Goal: Task Accomplishment & Management: Complete application form

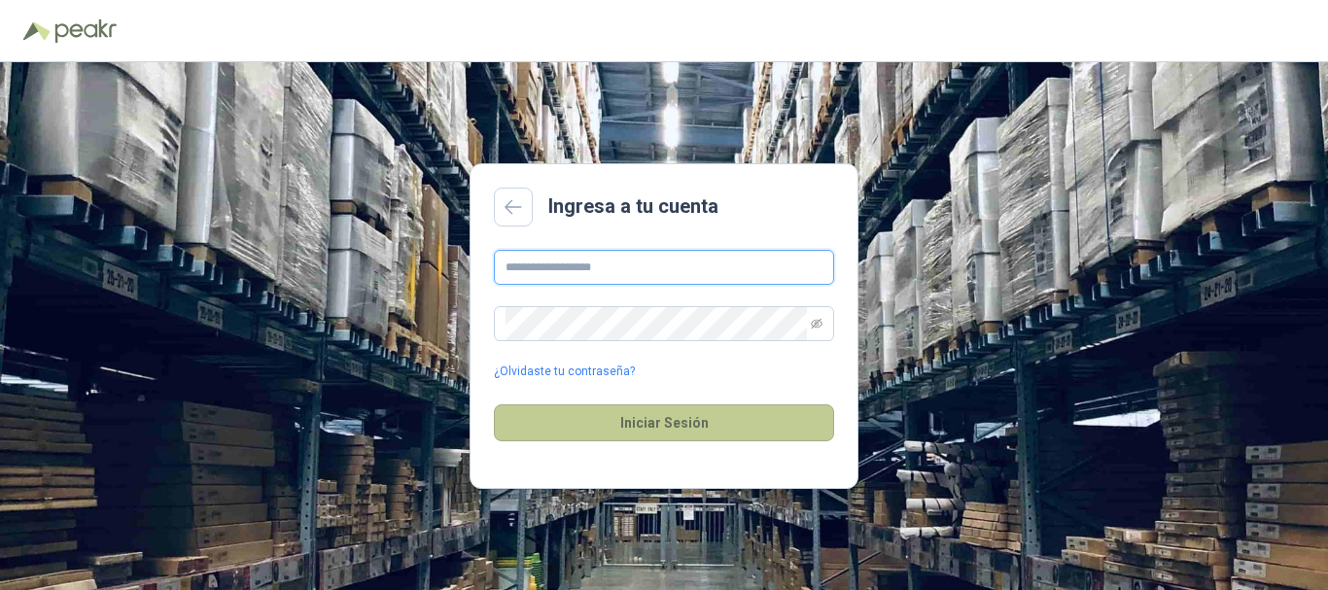
type input "**********"
click at [615, 407] on button "Iniciar Sesión" at bounding box center [664, 423] width 340 height 37
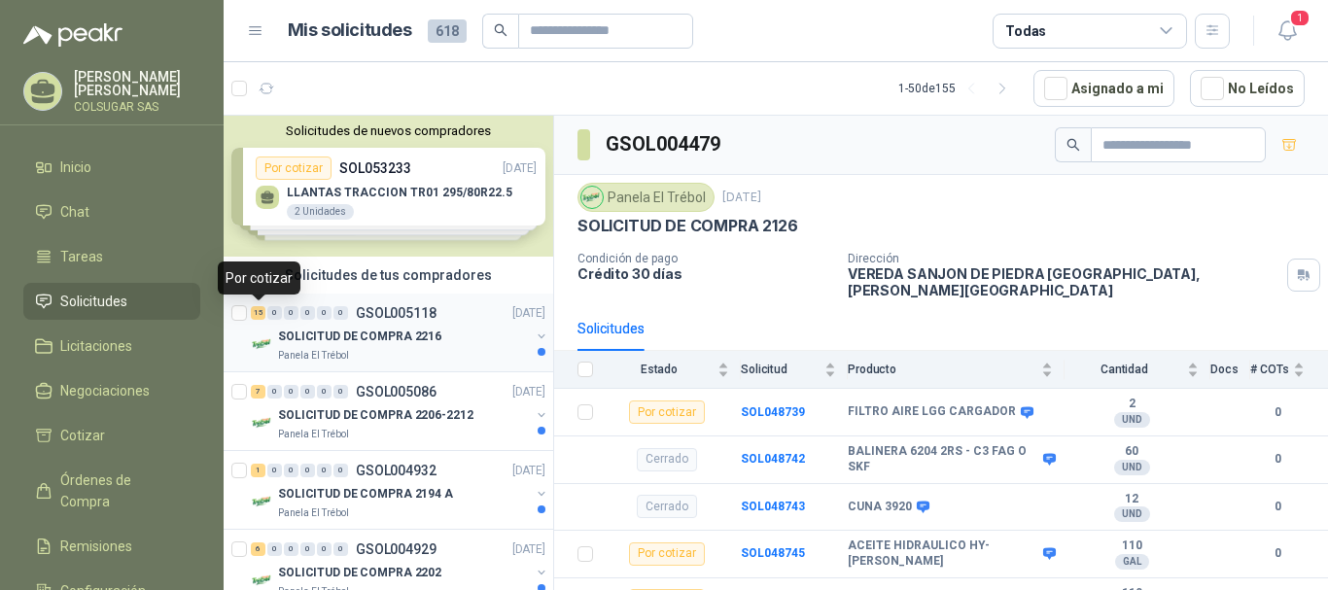
click at [256, 314] on div "15" at bounding box center [258, 313] width 15 height 14
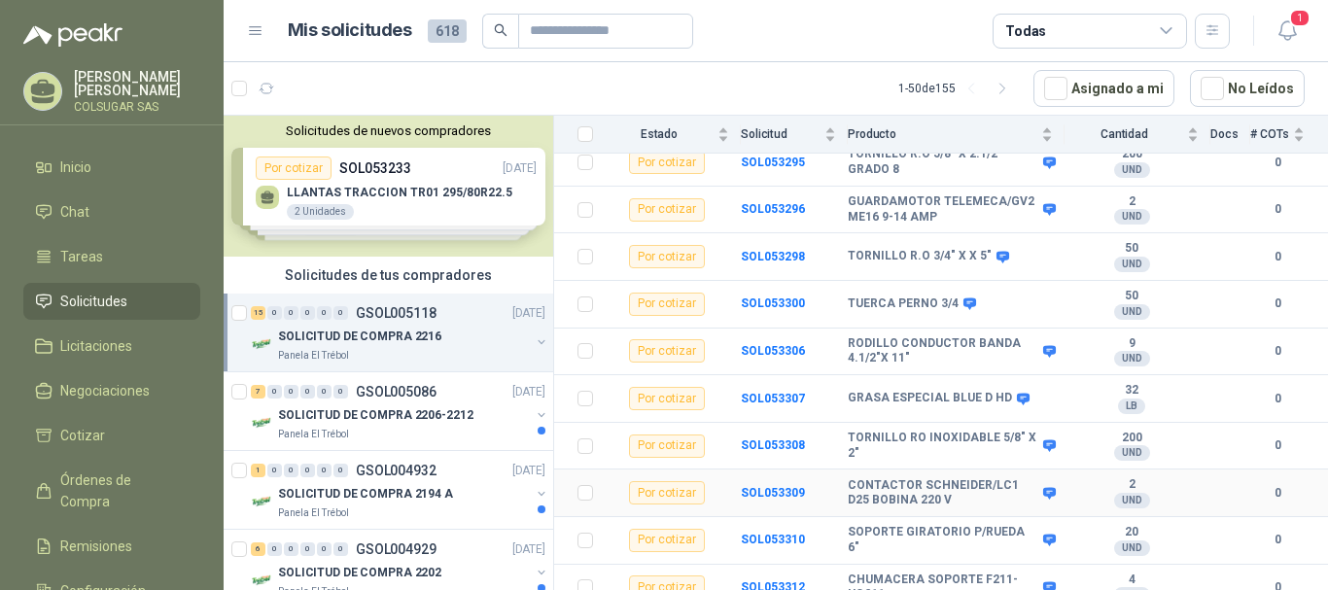
scroll to position [487, 0]
drag, startPoint x: 977, startPoint y: 562, endPoint x: 1004, endPoint y: 576, distance: 29.6
click at [1004, 576] on b "CHUMACERA SOPORTE F211-UC211" at bounding box center [943, 587] width 191 height 30
copy b "F211-UC211"
click at [256, 390] on div "7" at bounding box center [258, 392] width 15 height 14
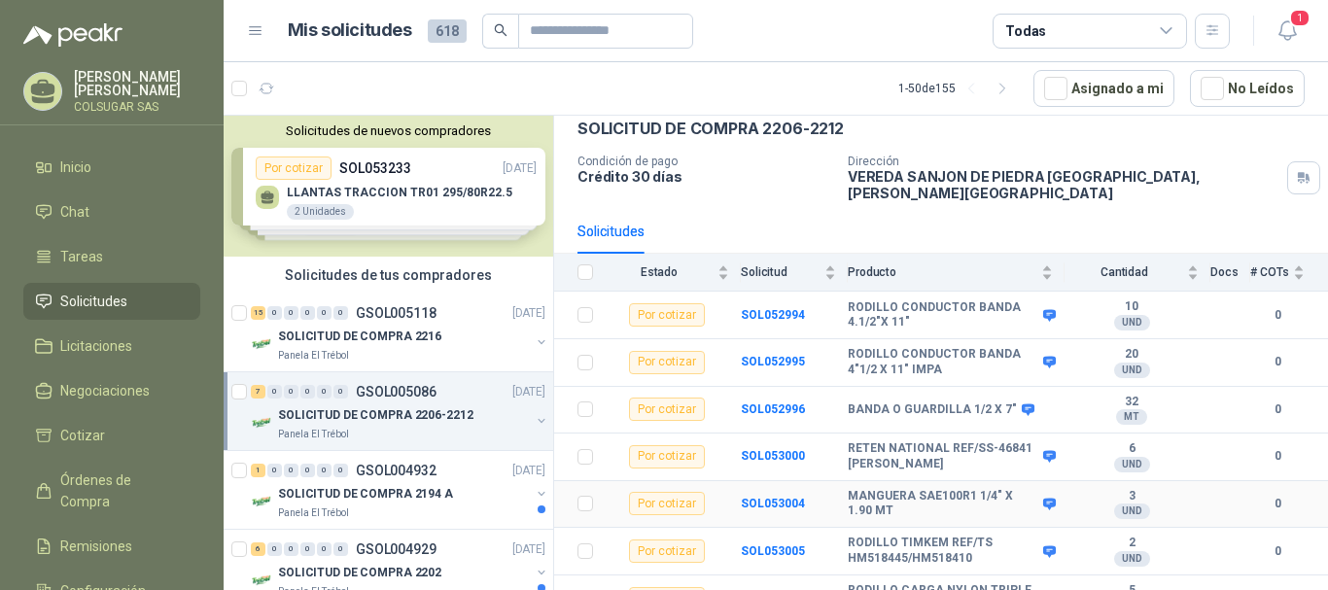
scroll to position [109, 0]
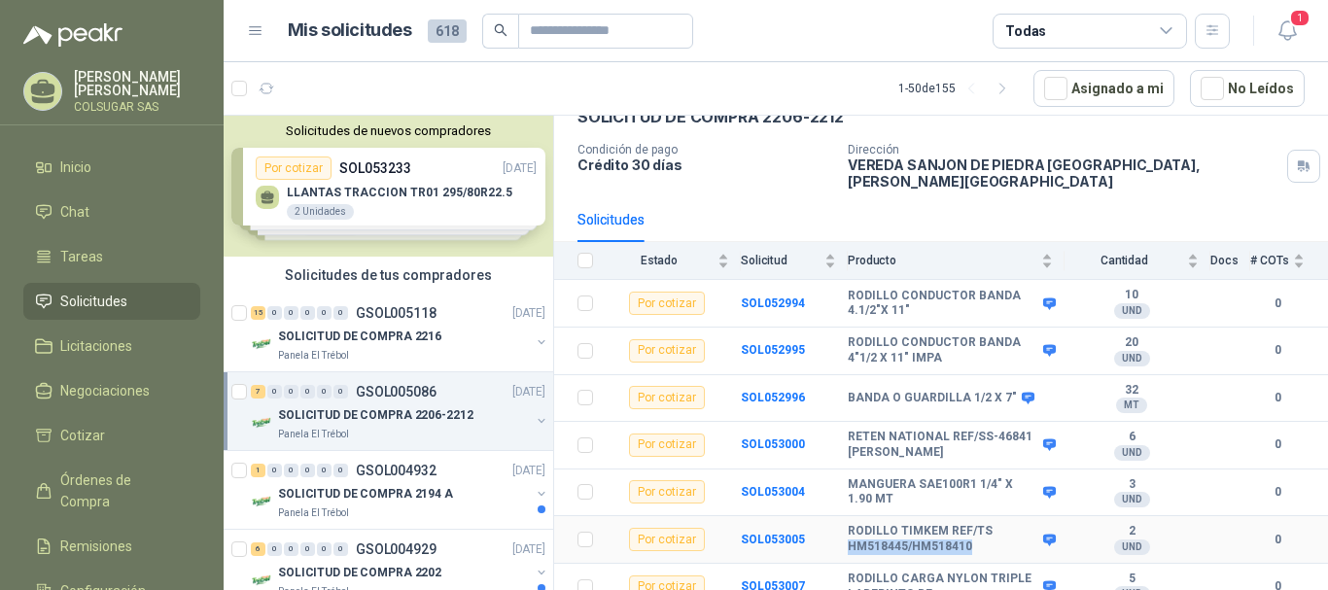
drag, startPoint x: 850, startPoint y: 535, endPoint x: 968, endPoint y: 534, distance: 117.7
click at [968, 534] on b "RODILLO TIMKEM REF/TS HM518445/HM518410" at bounding box center [943, 539] width 191 height 30
copy b "HM518445/HM518410"
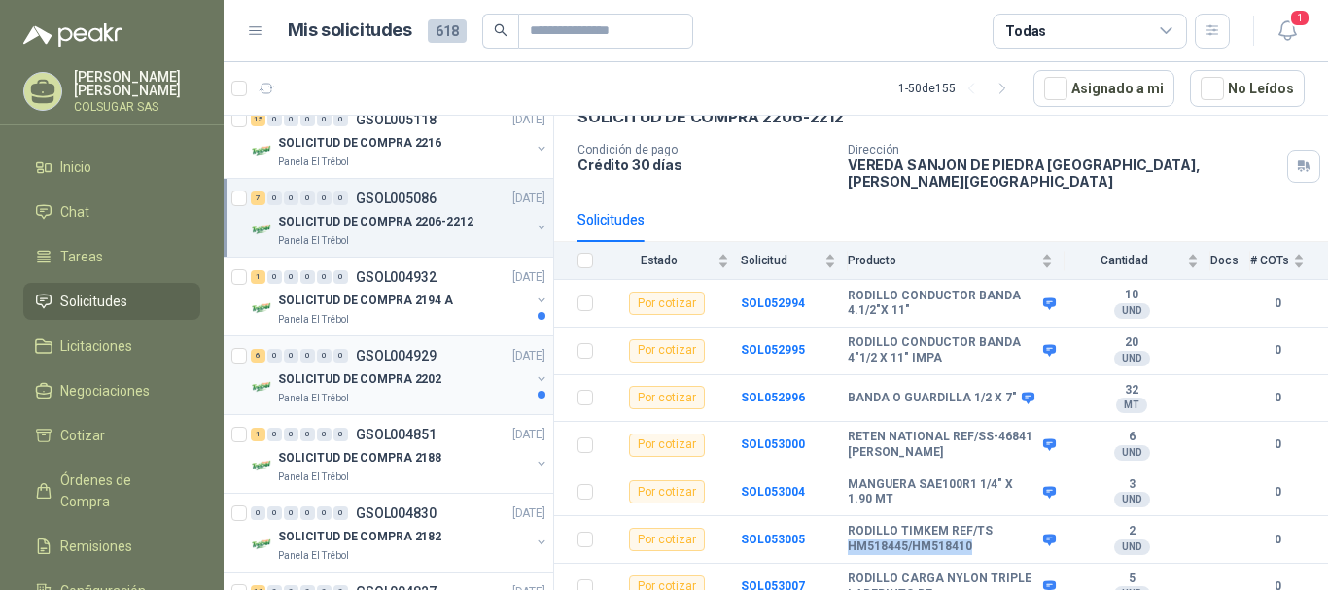
scroll to position [194, 0]
click at [263, 276] on div "1" at bounding box center [258, 276] width 15 height 14
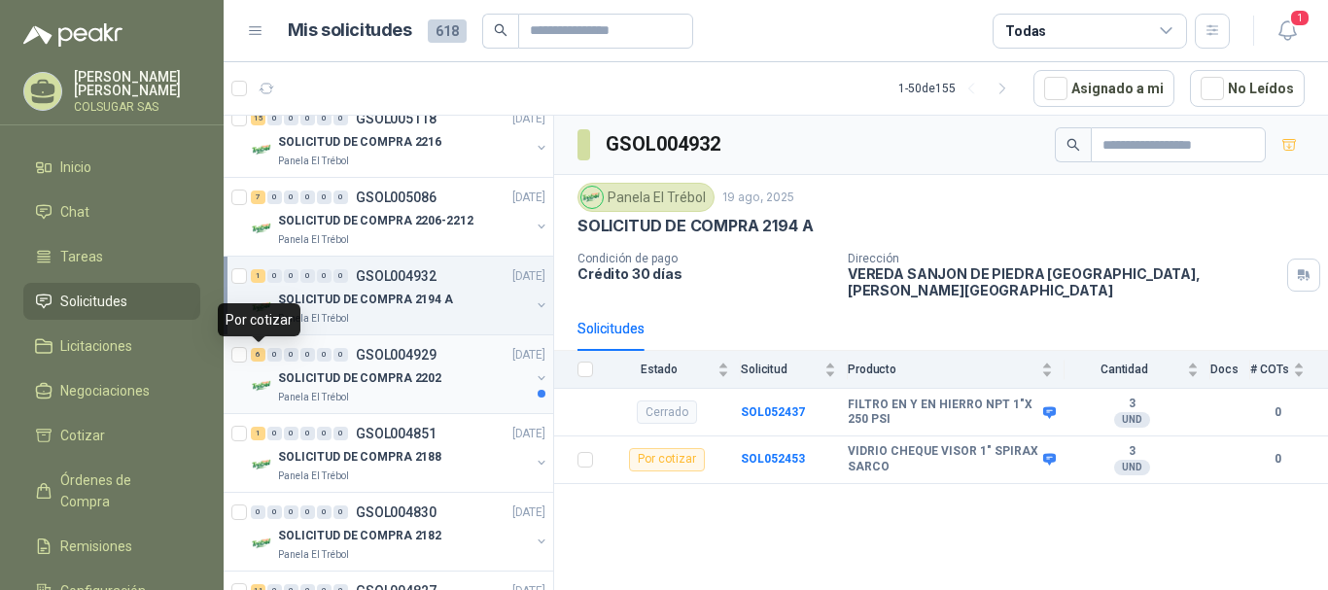
drag, startPoint x: 258, startPoint y: 354, endPoint x: 373, endPoint y: 348, distance: 115.9
click at [257, 353] on div "6" at bounding box center [258, 355] width 15 height 14
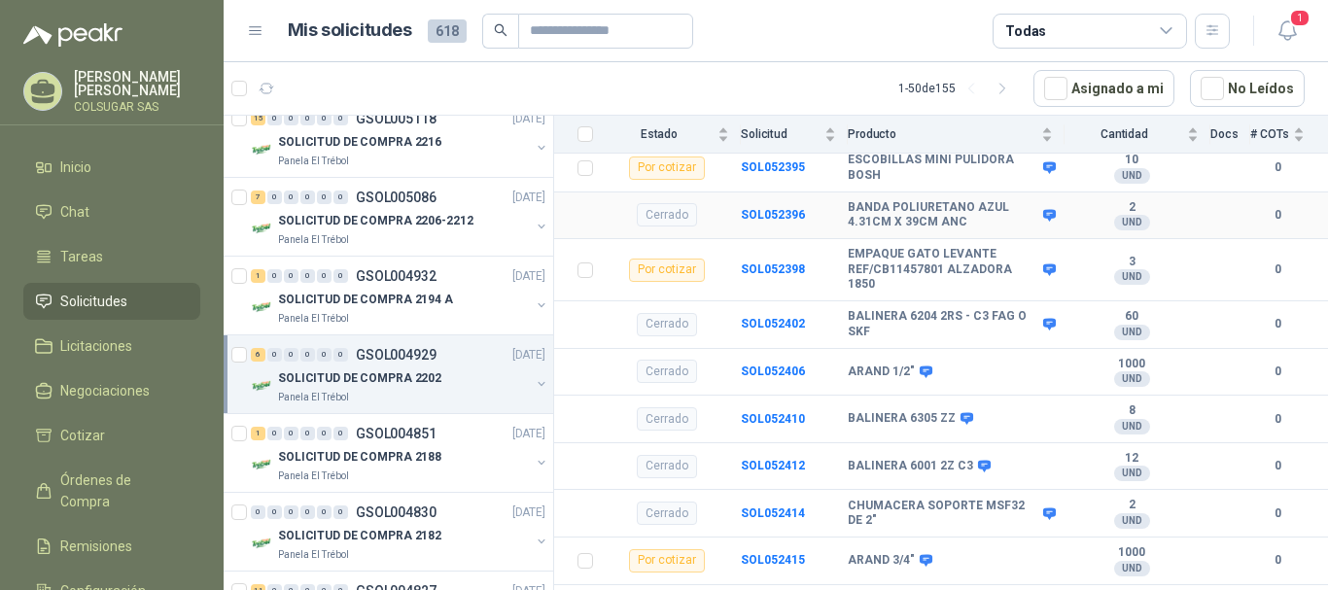
scroll to position [668, 0]
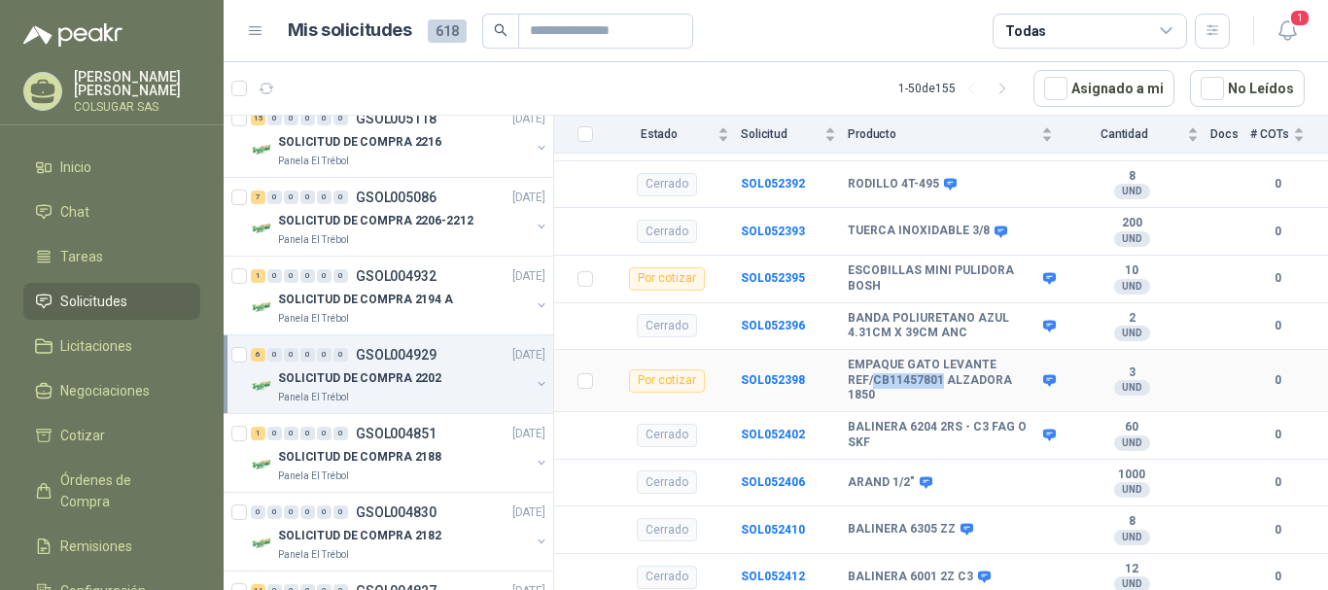
drag, startPoint x: 873, startPoint y: 370, endPoint x: 941, endPoint y: 368, distance: 68.1
click at [941, 368] on b "EMPAQUE GATO LEVANTE REF/CB11457801 ALZADORA 1850" at bounding box center [943, 381] width 191 height 46
copy b "CB11457801"
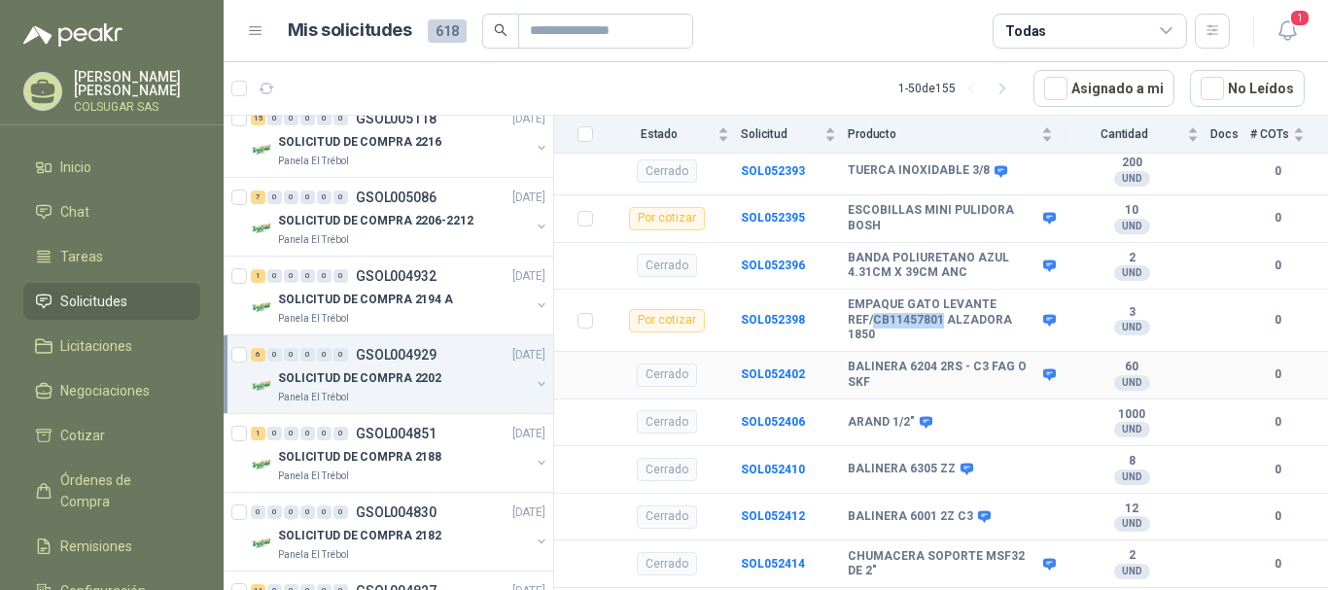
scroll to position [863, 0]
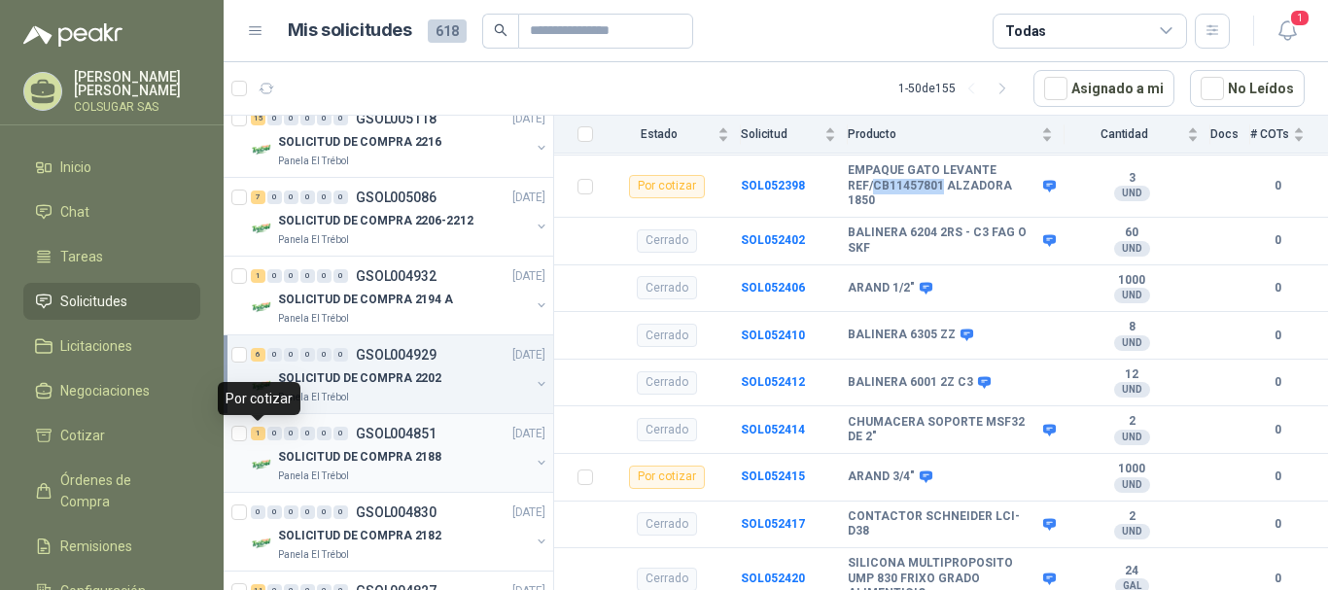
click at [257, 440] on div "1" at bounding box center [258, 434] width 15 height 14
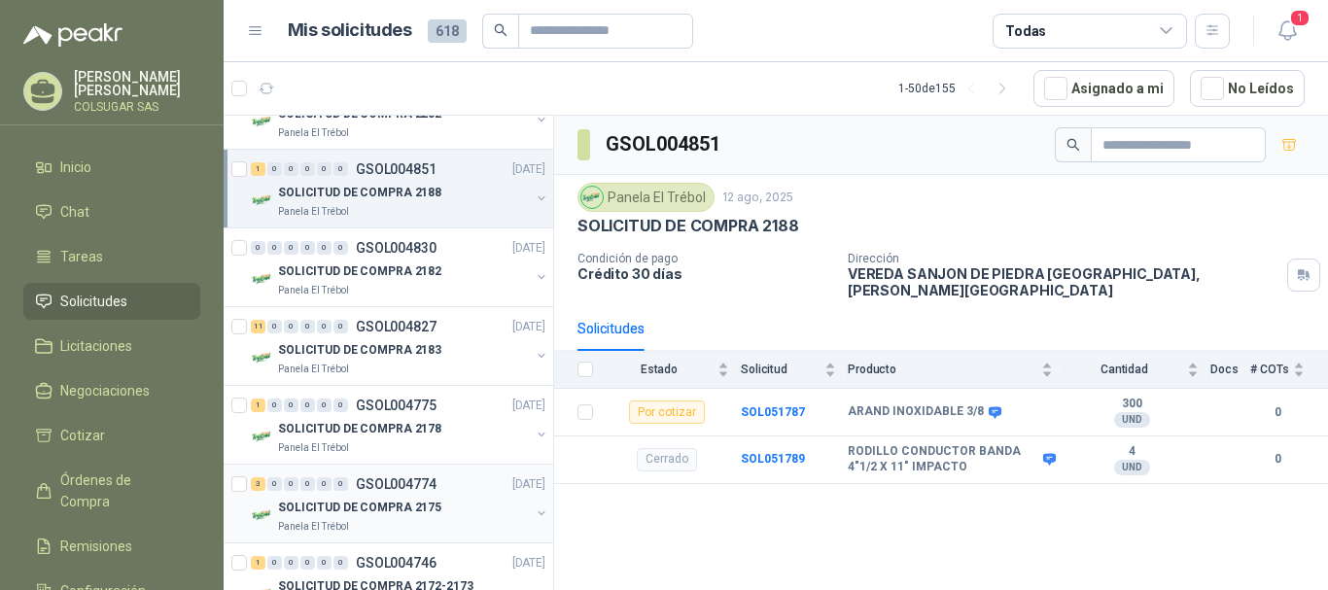
scroll to position [486, 0]
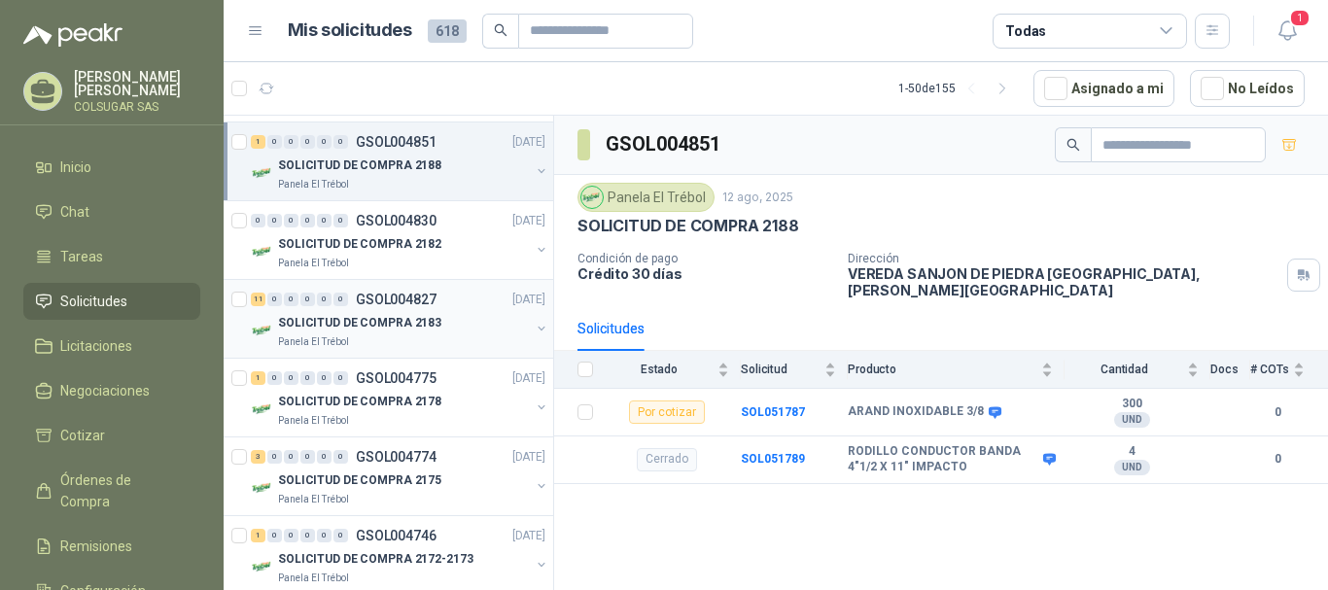
click at [262, 301] on div "11" at bounding box center [258, 300] width 15 height 14
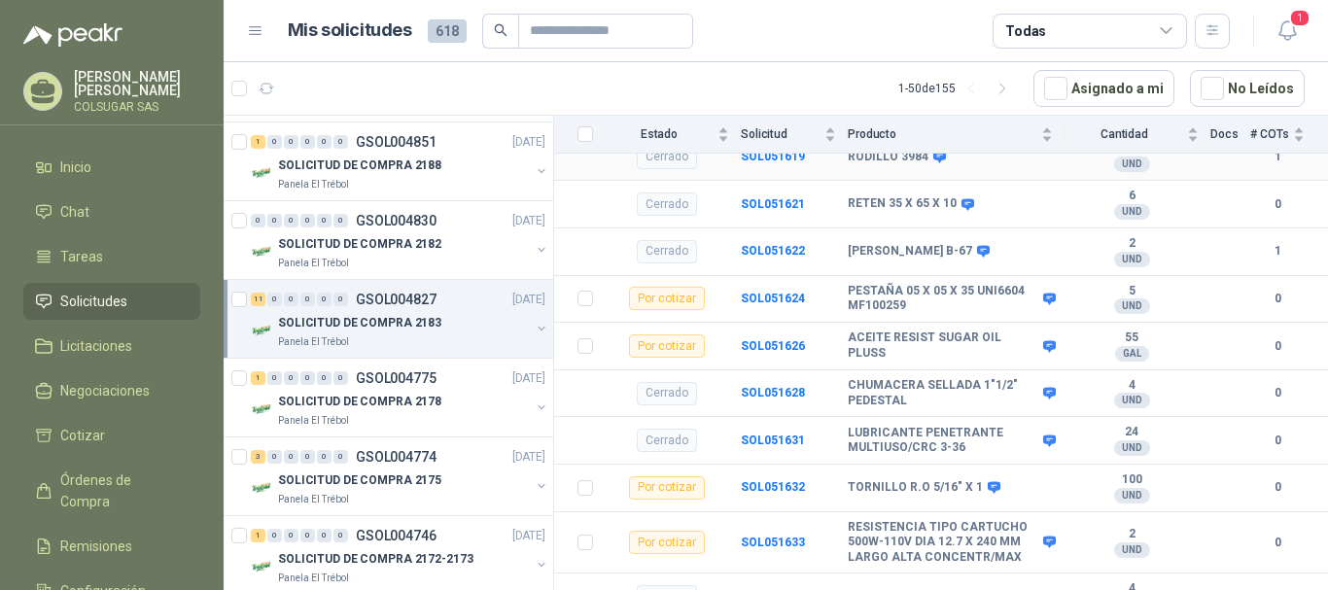
scroll to position [786, 0]
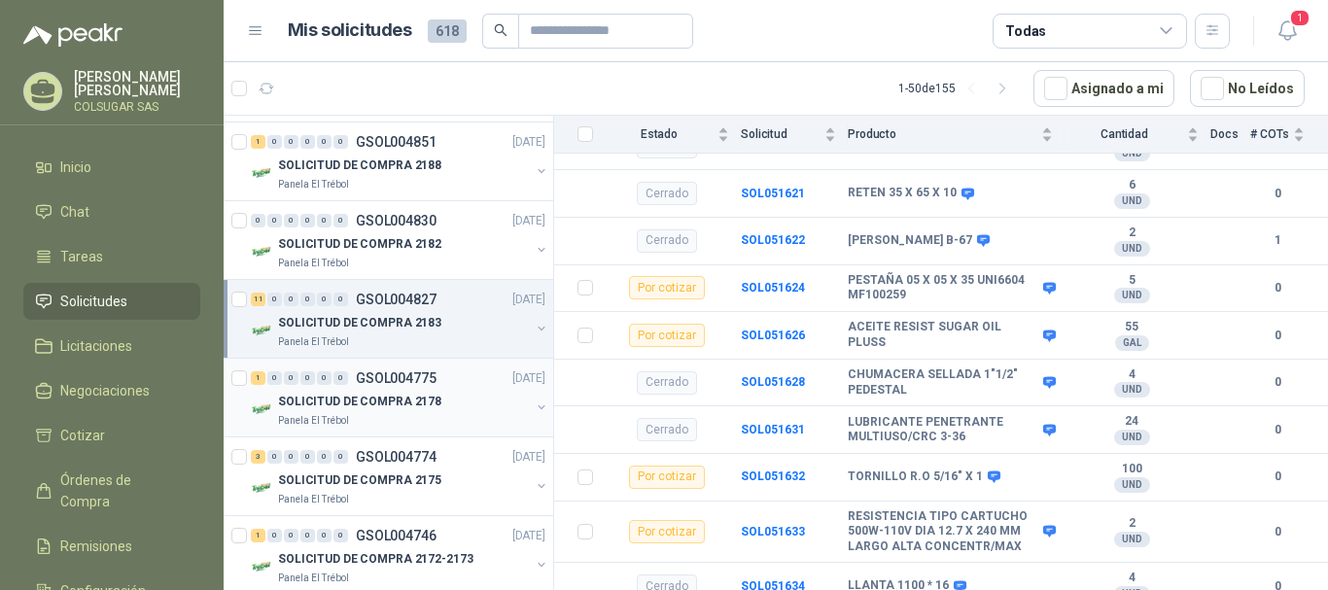
click at [260, 384] on div "1" at bounding box center [258, 378] width 15 height 14
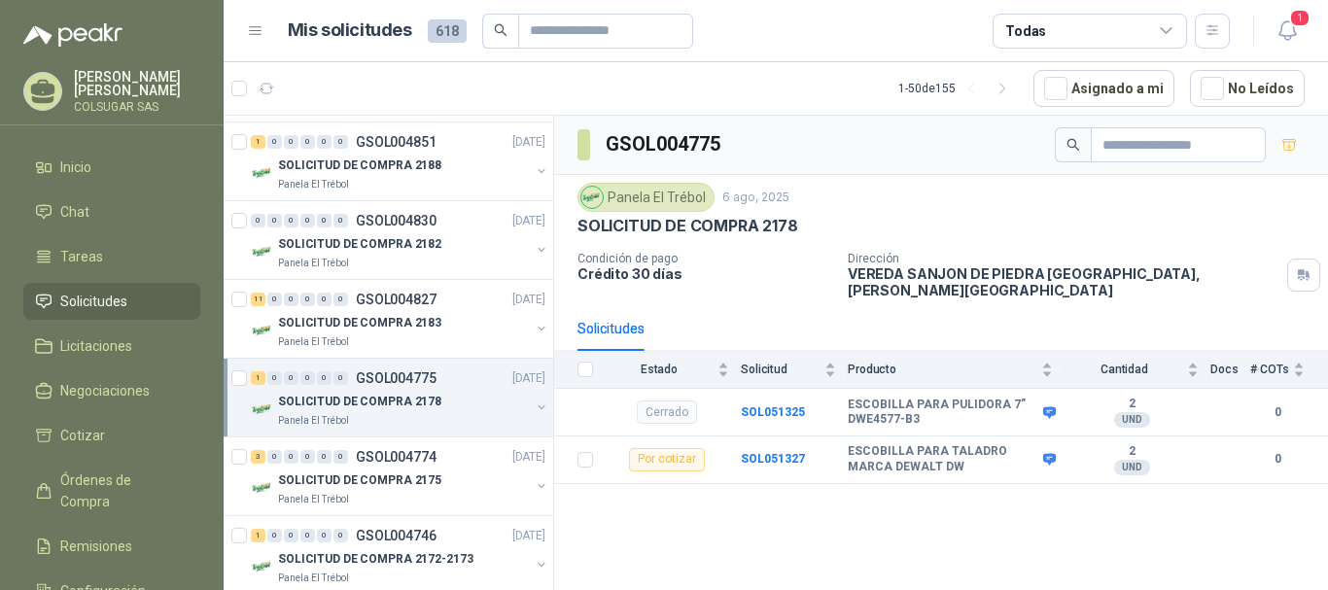
scroll to position [583, 0]
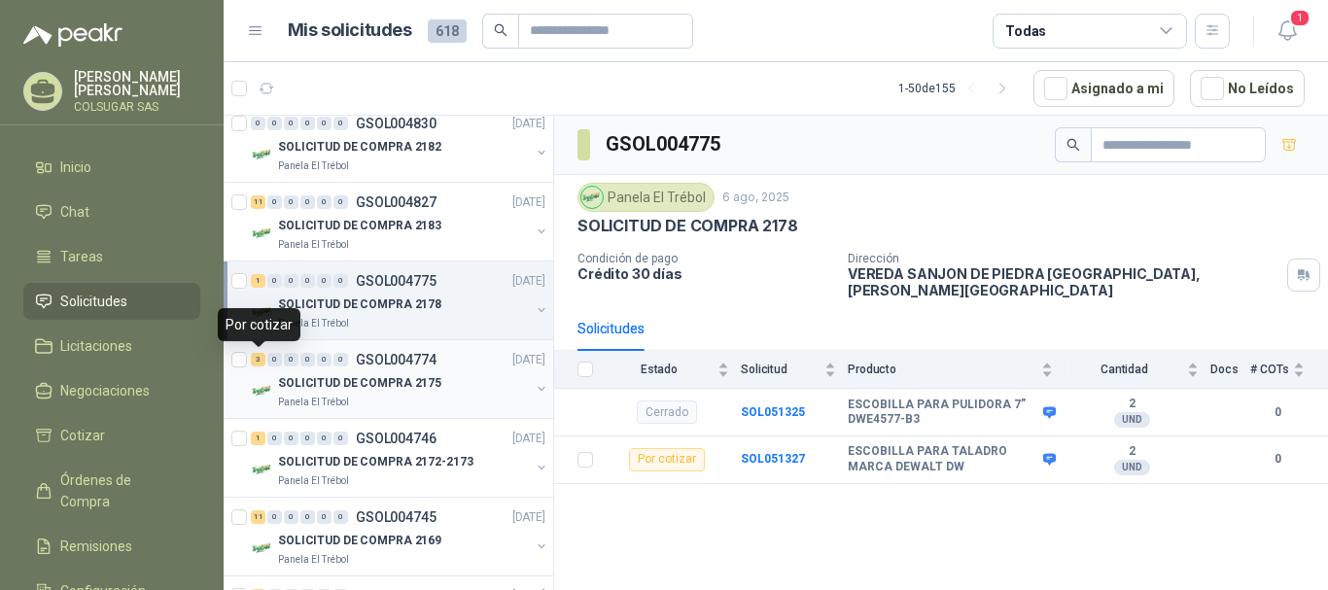
click at [258, 357] on div "3" at bounding box center [258, 360] width 15 height 14
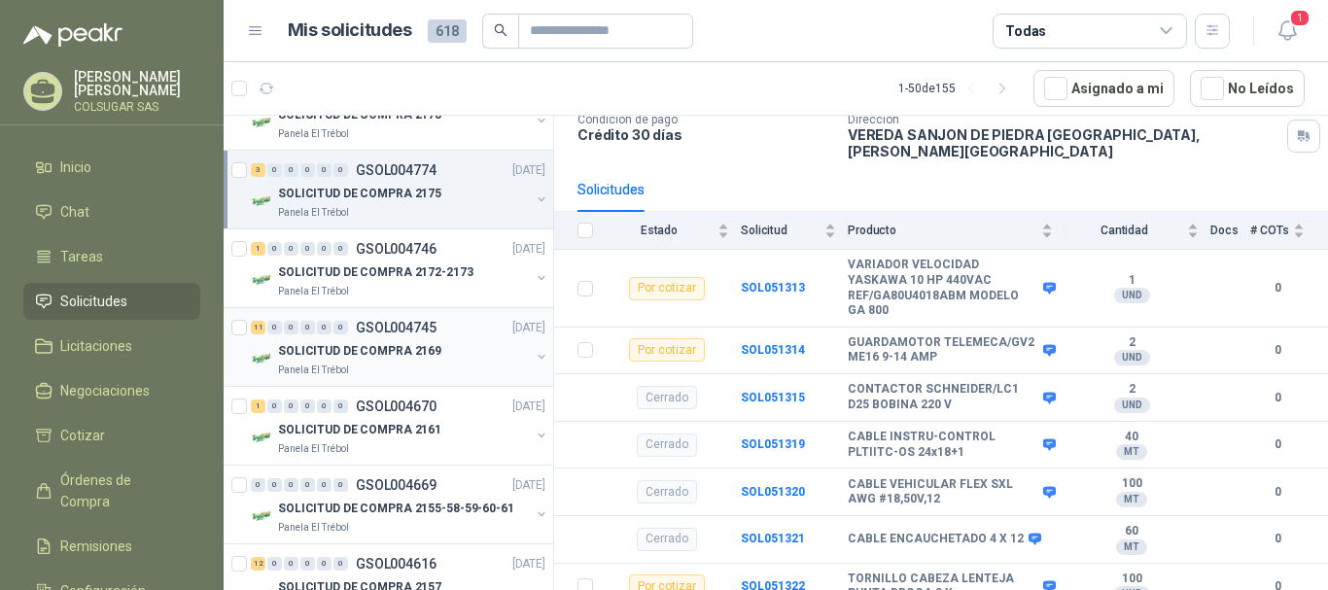
scroll to position [778, 0]
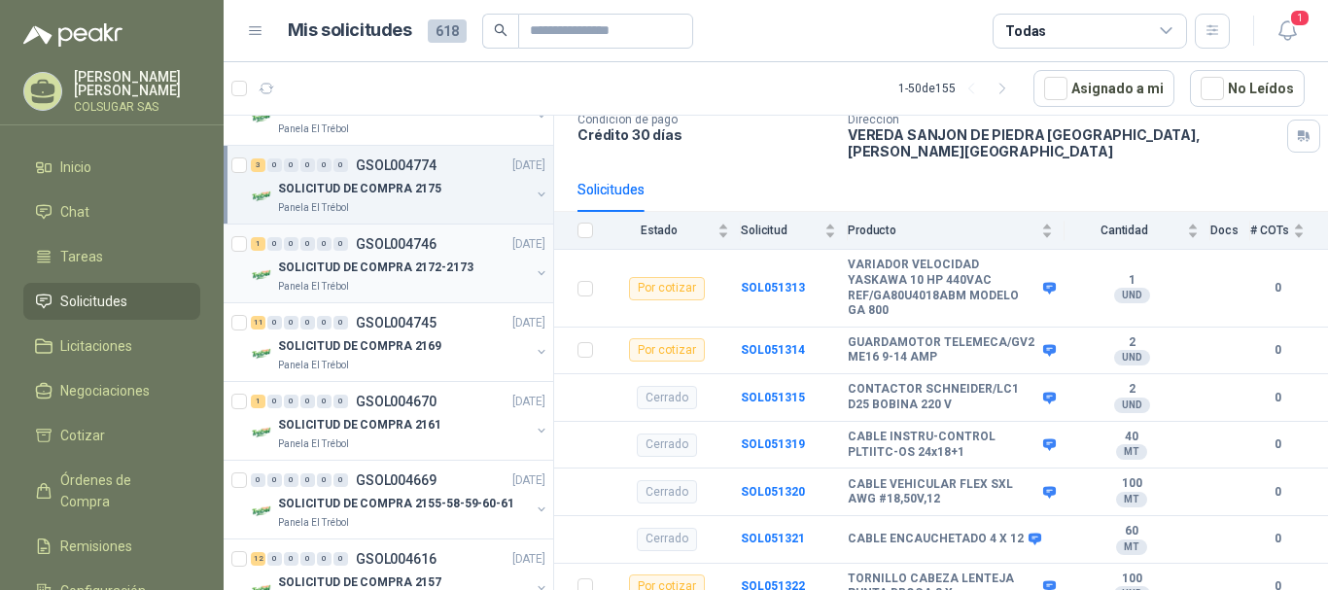
click at [259, 246] on div "1" at bounding box center [258, 244] width 15 height 14
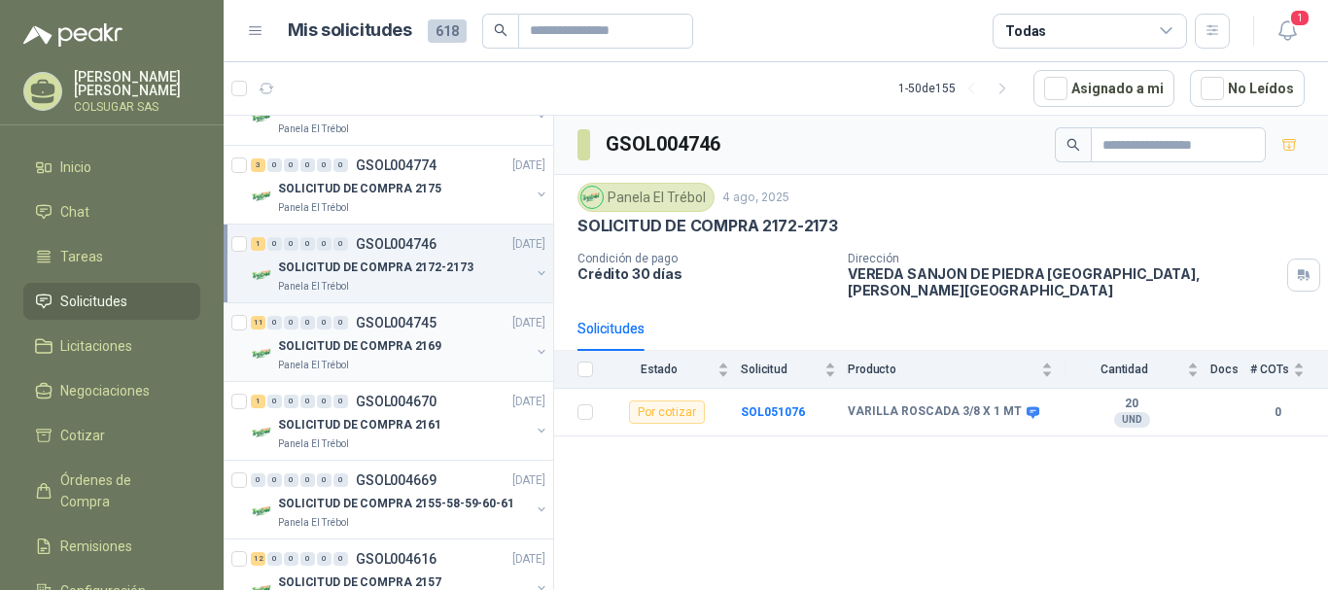
click at [255, 325] on div "11" at bounding box center [258, 323] width 15 height 14
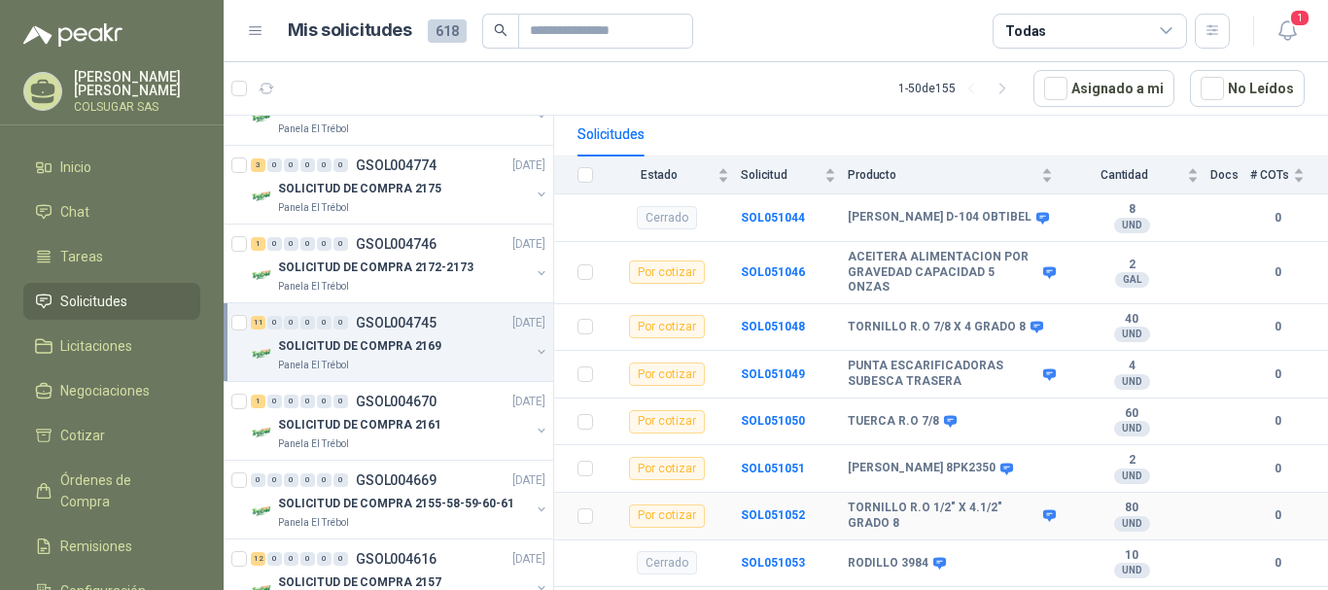
scroll to position [292, 0]
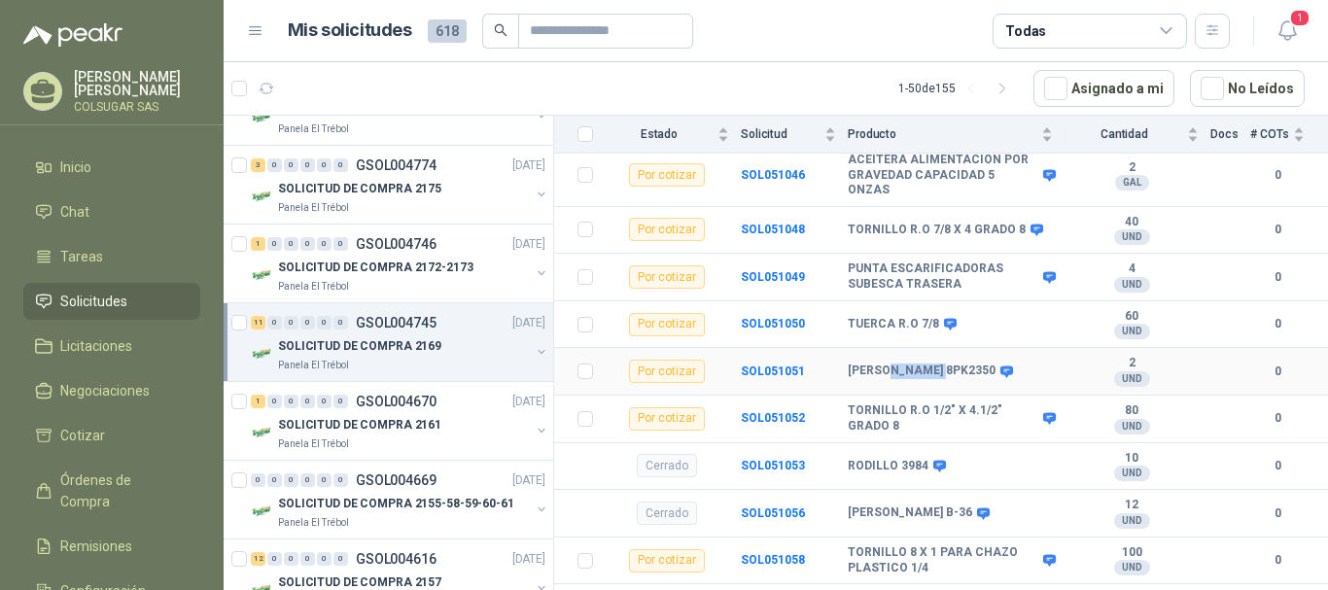
drag, startPoint x: 894, startPoint y: 358, endPoint x: 943, endPoint y: 357, distance: 49.6
click at [943, 364] on b "[PERSON_NAME] 8PK2350" at bounding box center [922, 372] width 148 height 16
copy b "8PK2350"
click at [761, 365] on b "SOL051051" at bounding box center [773, 372] width 64 height 14
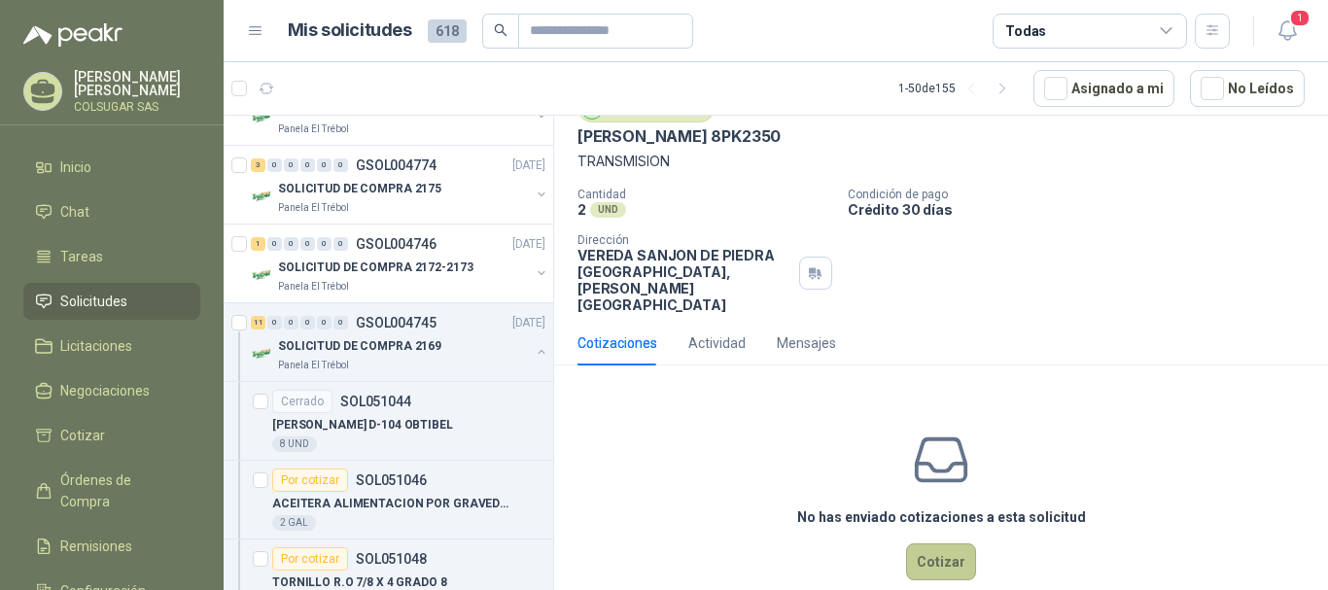
click at [942, 544] on button "Cotizar" at bounding box center [941, 562] width 70 height 37
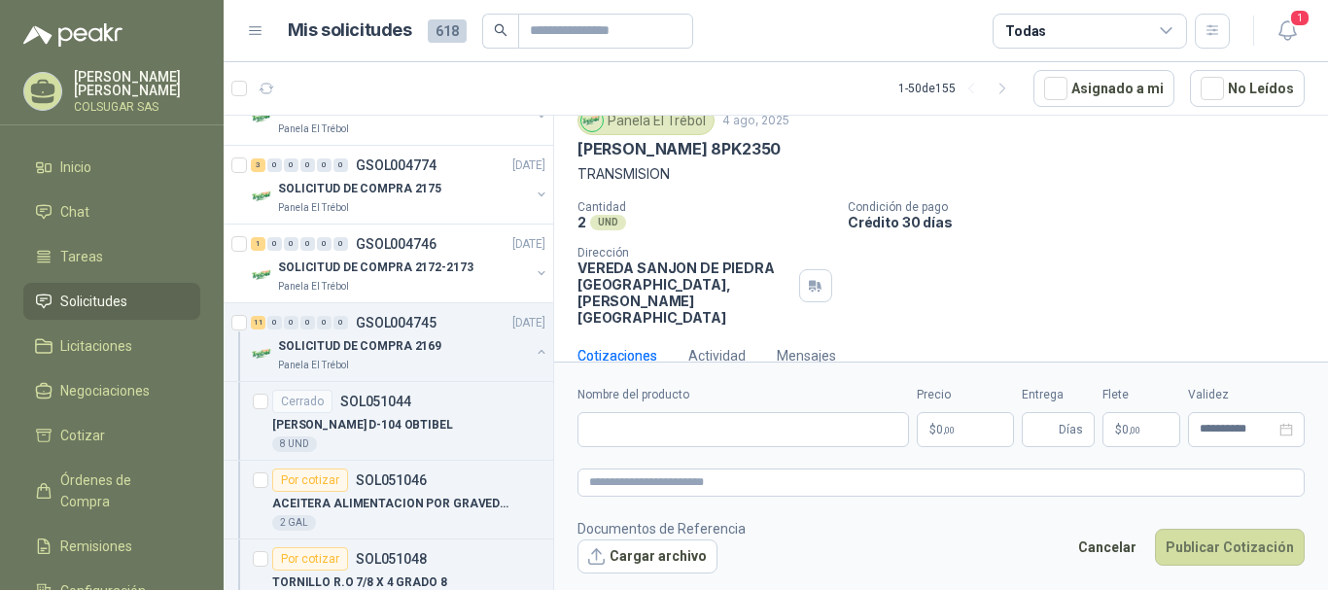
scroll to position [72, 0]
drag, startPoint x: 658, startPoint y: 430, endPoint x: 652, endPoint y: 384, distance: 46.2
click at [658, 430] on input "Nombre del producto" at bounding box center [744, 429] width 332 height 35
drag, startPoint x: 723, startPoint y: 151, endPoint x: 575, endPoint y: 154, distance: 147.8
click at [575, 154] on div "Panela El Trébol [DATE] [PERSON_NAME] 8PK2350 TRANSMISION Cantidad 2 UND  Cond…" at bounding box center [941, 216] width 774 height 235
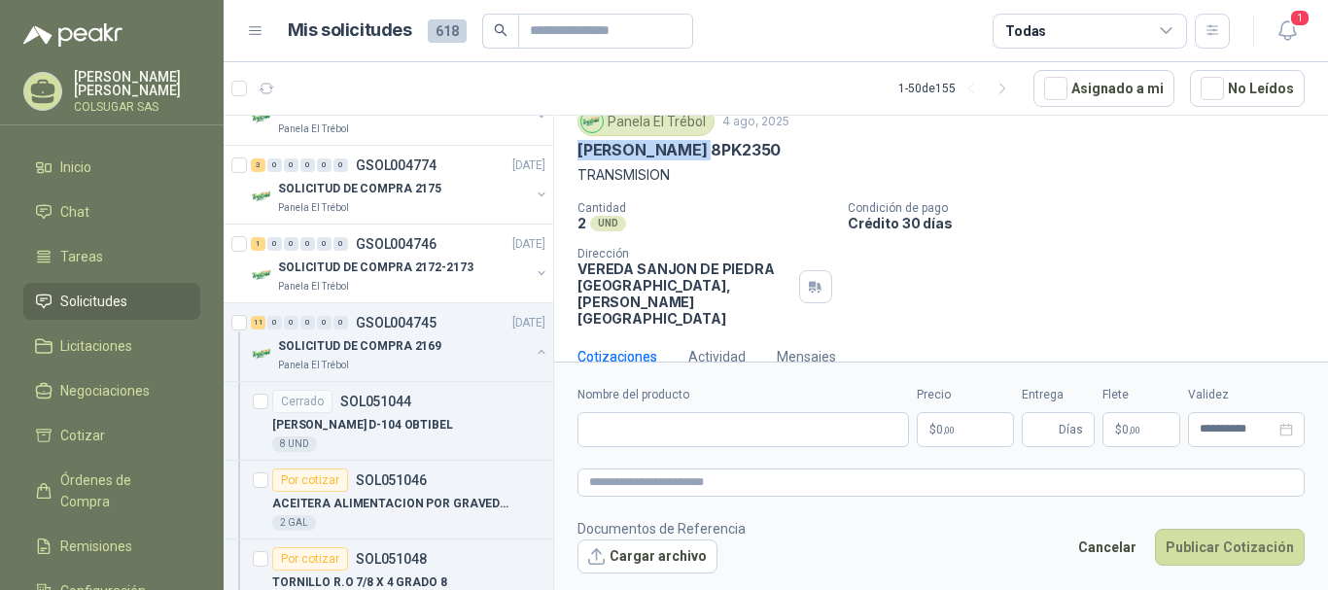
copy p "[PERSON_NAME] 8PK2350"
click at [641, 438] on input "Nombre del producto" at bounding box center [744, 429] width 332 height 35
paste input "**********"
type input "**********"
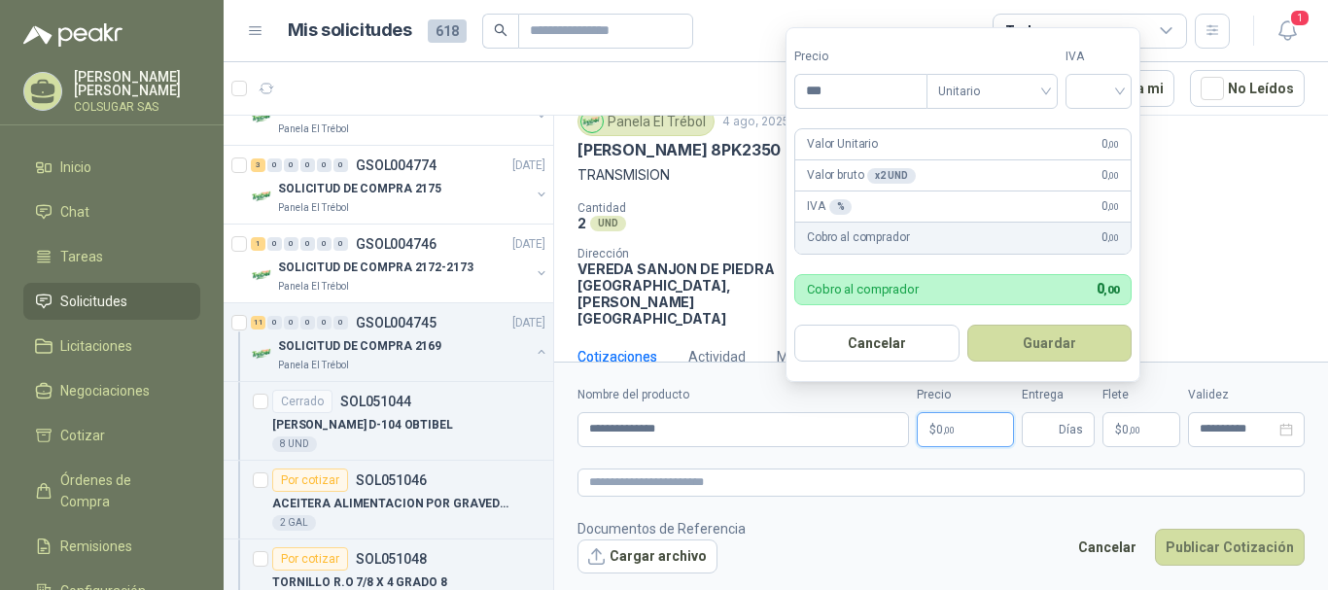
click at [937, 431] on span "0 ,00" at bounding box center [945, 430] width 18 height 12
type input "*********"
click at [1118, 86] on input "search" at bounding box center [1098, 89] width 43 height 29
click at [1102, 124] on div "19%" at bounding box center [1103, 131] width 36 height 21
click at [1102, 124] on form "Precio ********* Tipo Unitario IVA Valor Unitario 133.400 ,00 Valor bruto x 2 U…" at bounding box center [963, 204] width 355 height 355
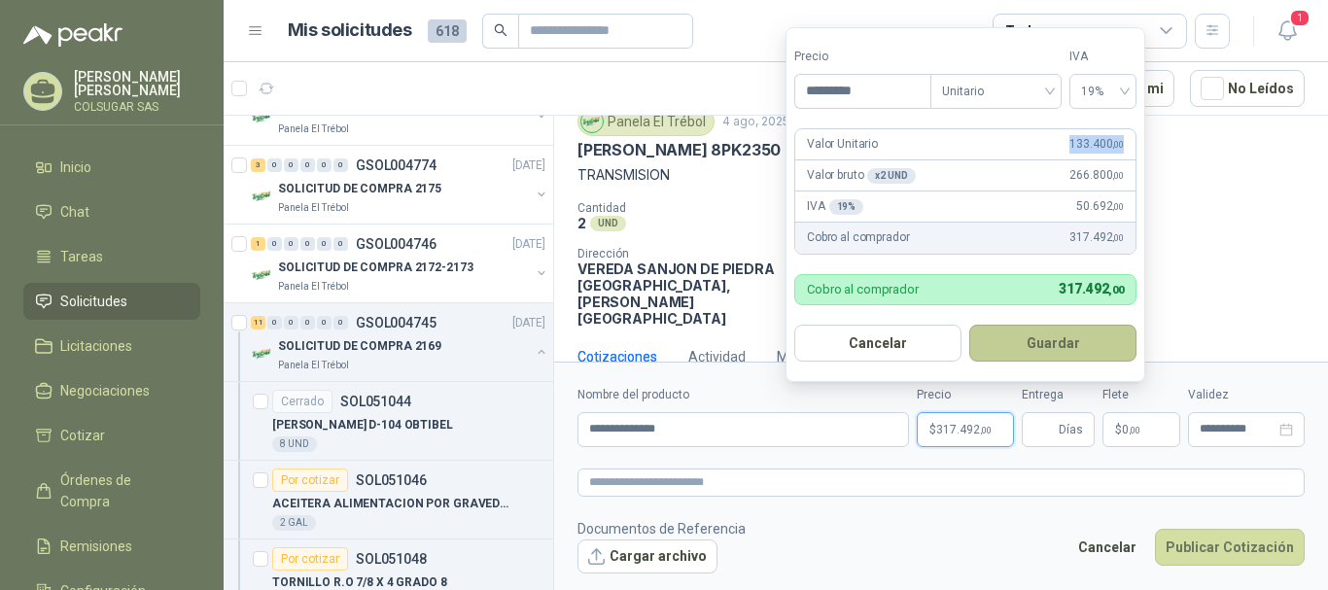
click at [1076, 338] on button "Guardar" at bounding box center [1053, 343] width 167 height 37
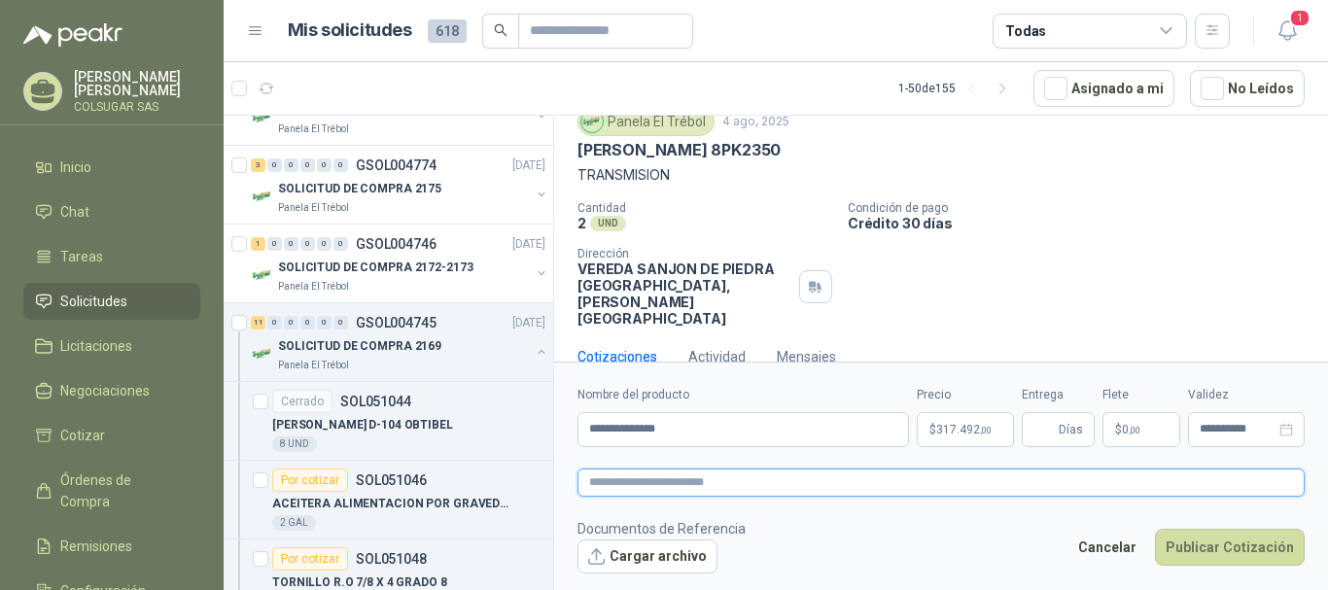
click at [739, 486] on textarea at bounding box center [941, 483] width 727 height 28
type textarea "*"
paste textarea "**********"
type textarea "**********"
drag, startPoint x: 708, startPoint y: 433, endPoint x: 587, endPoint y: 436, distance: 120.6
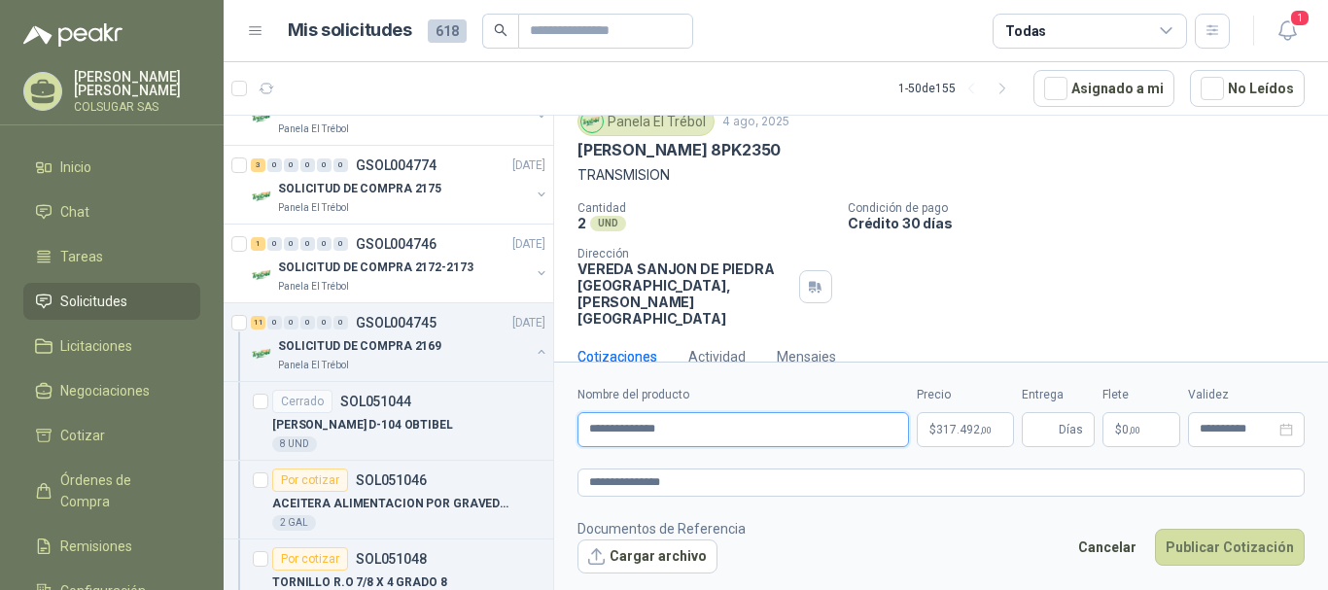
click at [587, 436] on input "**********" at bounding box center [744, 429] width 332 height 35
click at [591, 485] on textarea "**********" at bounding box center [941, 483] width 727 height 28
paste textarea "**********"
type textarea "**********"
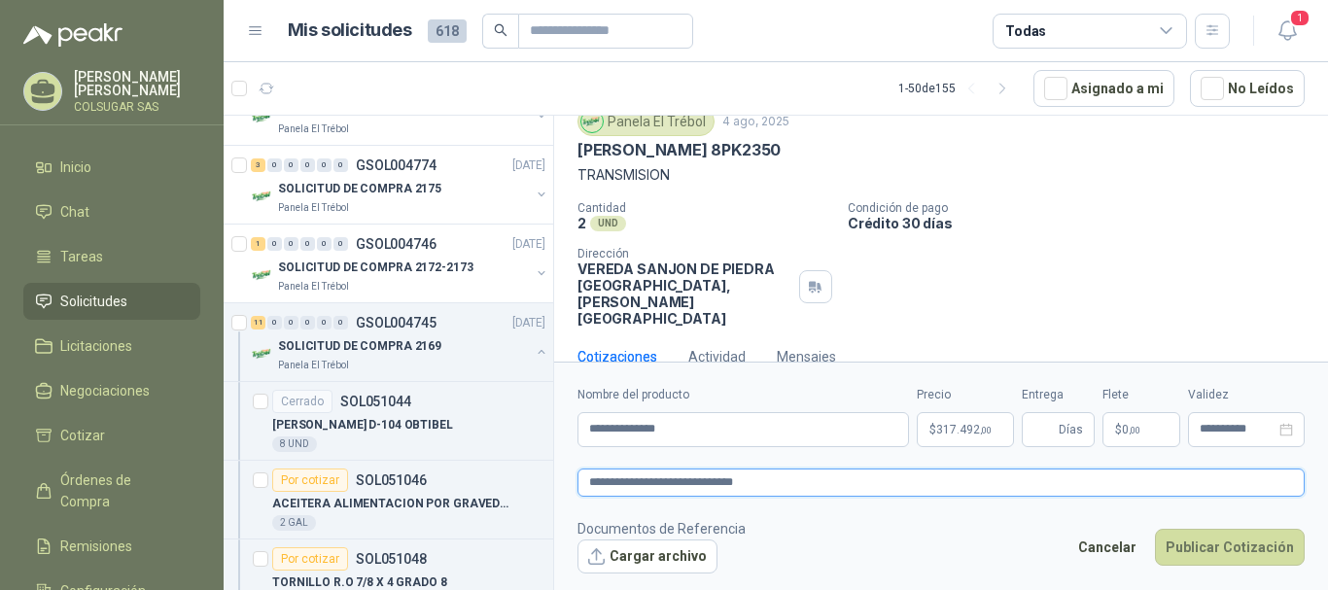
type textarea "**********"
click at [702, 483] on textarea "**********" at bounding box center [941, 483] width 727 height 28
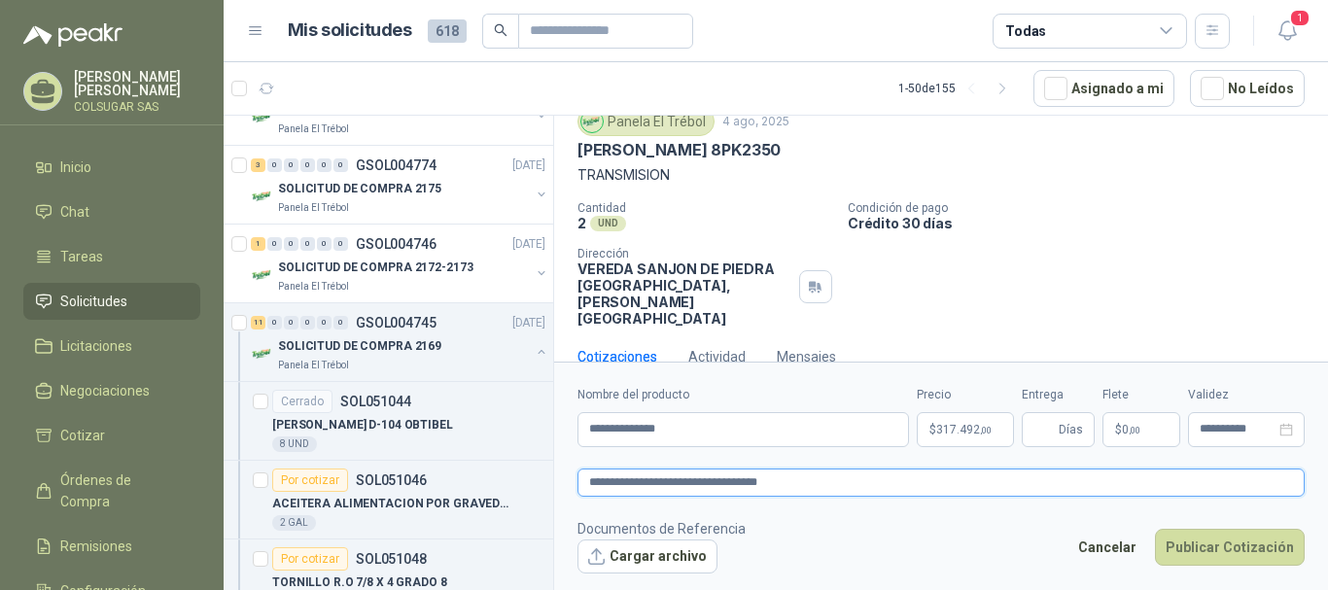
click at [694, 483] on textarea "**********" at bounding box center [941, 483] width 727 height 28
type textarea "**********"
click at [1046, 438] on input "Entrega" at bounding box center [1044, 429] width 21 height 33
type input "*"
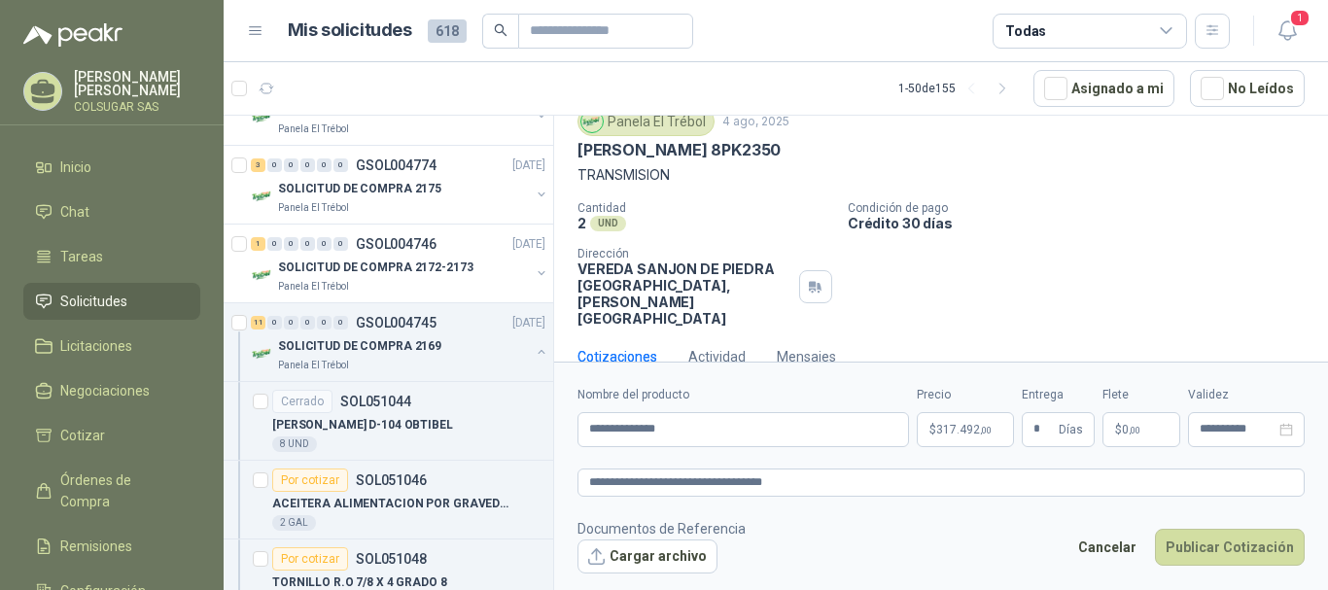
click at [1170, 260] on div "Cantidad 2 UND  Condición de pago Crédito 30 días Dirección VEREDA SANJON DE […" at bounding box center [941, 263] width 727 height 125
click at [1262, 557] on button "Publicar Cotización" at bounding box center [1230, 547] width 150 height 37
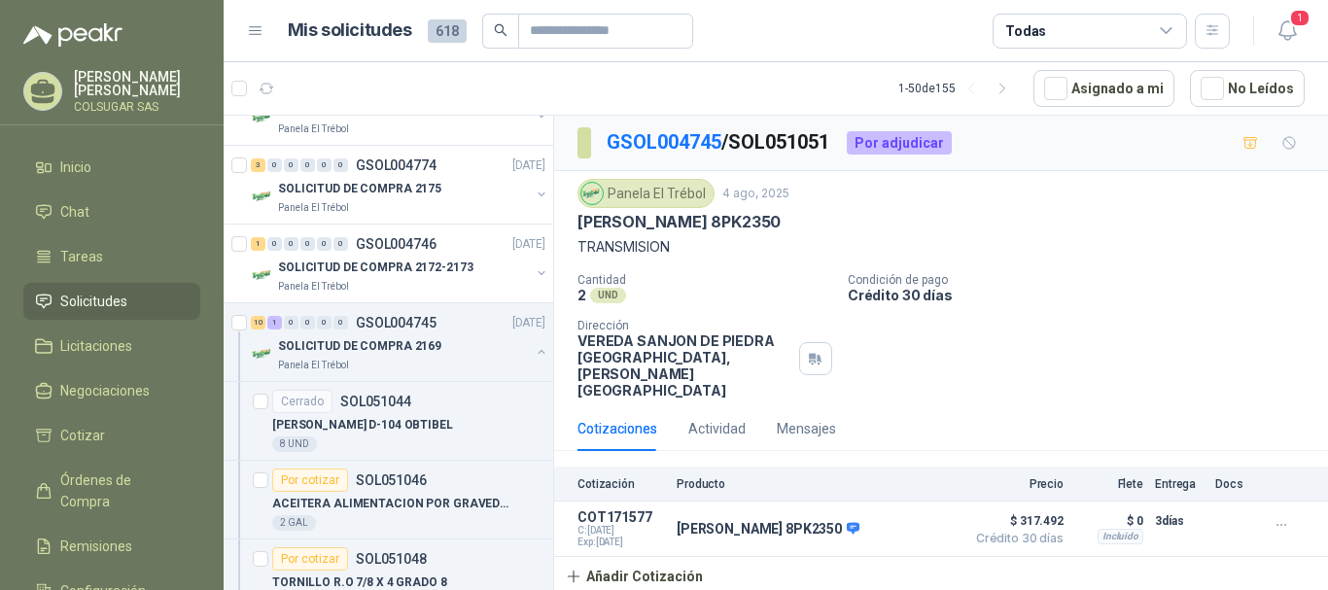
scroll to position [0, 0]
click at [893, 516] on button "Detalles" at bounding box center [909, 529] width 91 height 26
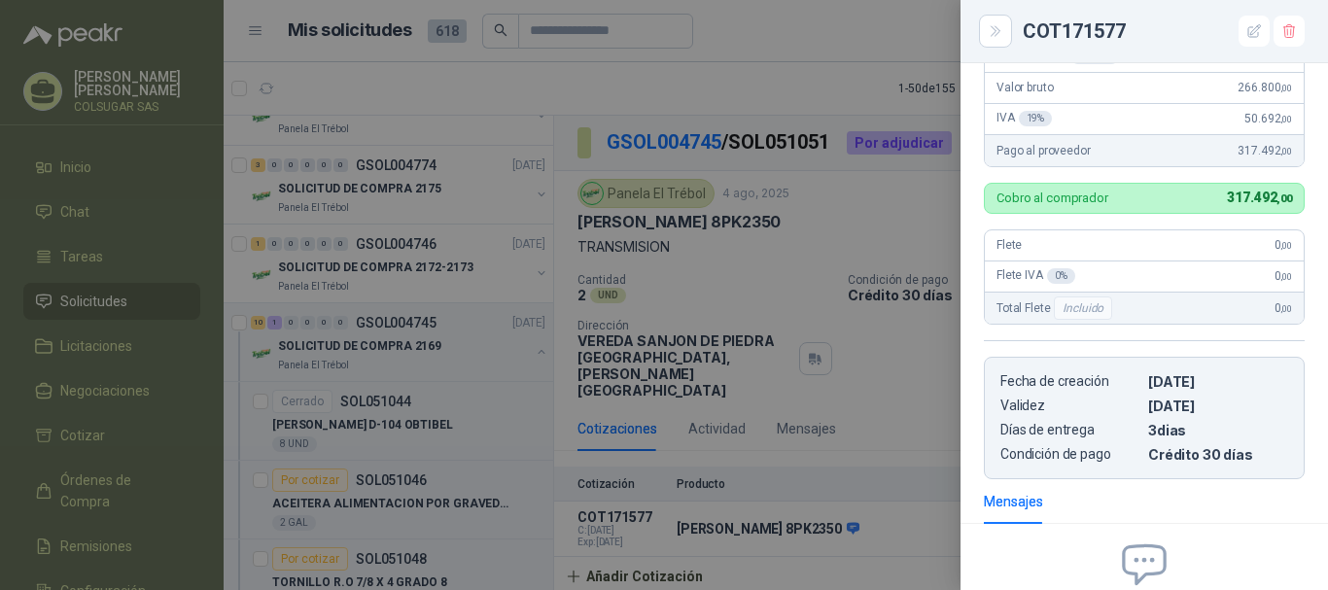
scroll to position [273, 0]
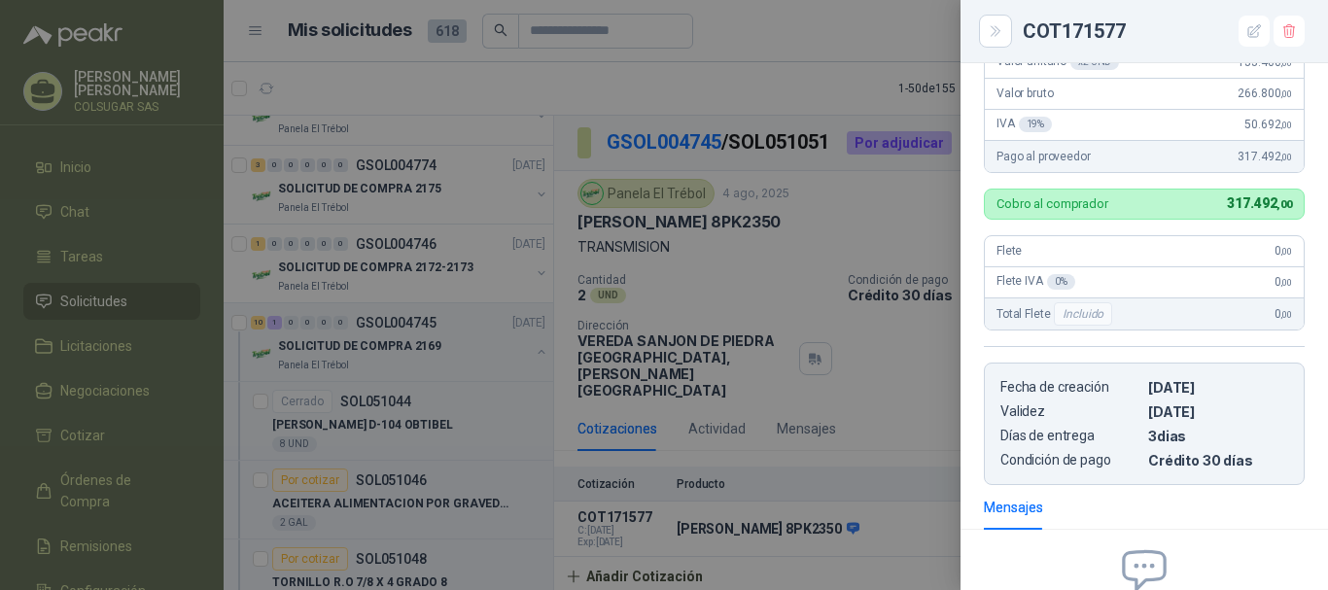
click at [874, 216] on div at bounding box center [664, 295] width 1328 height 590
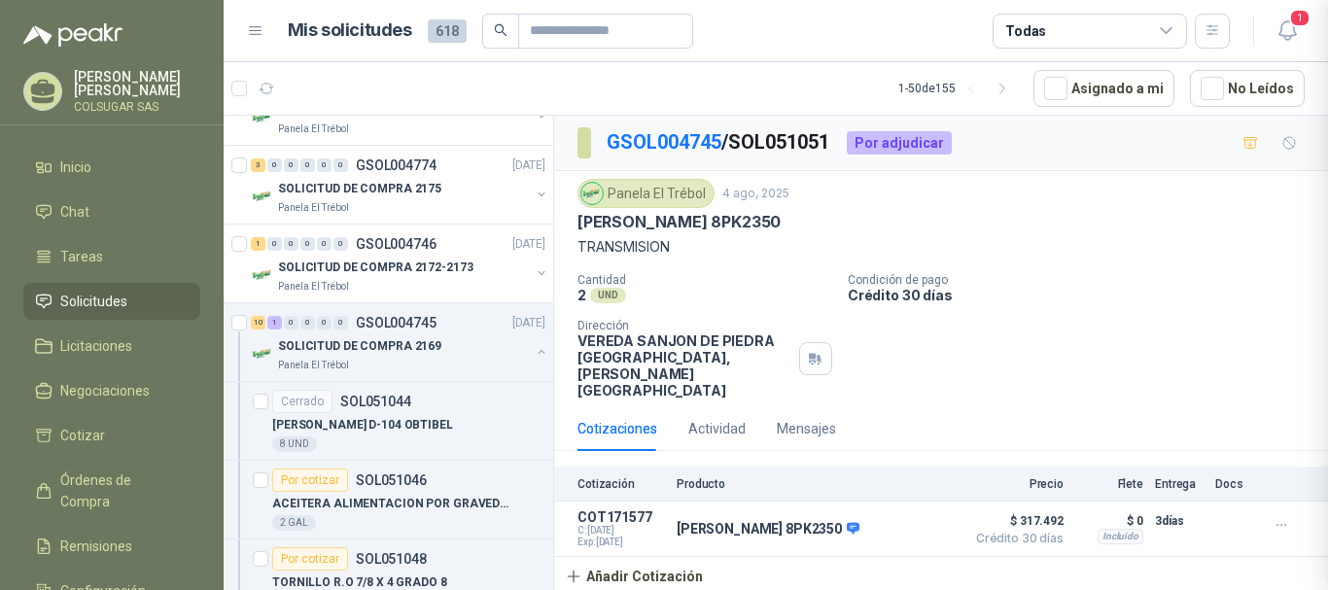
scroll to position [468, 0]
drag, startPoint x: 716, startPoint y: 223, endPoint x: 644, endPoint y: 227, distance: 72.1
click at [644, 227] on div "[PERSON_NAME] 8PK2350" at bounding box center [941, 222] width 727 height 20
copy p "8PK2350"
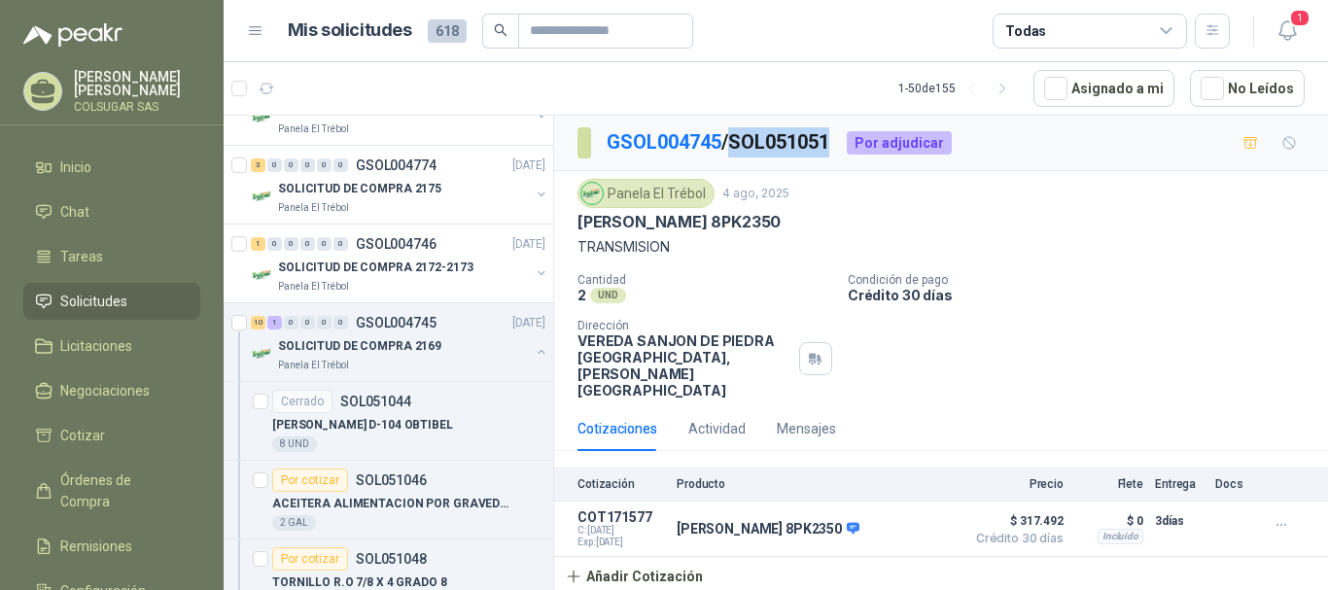
drag, startPoint x: 743, startPoint y: 145, endPoint x: 839, endPoint y: 145, distance: 96.3
click at [831, 145] on p "GSOL004745 / SOL051051" at bounding box center [719, 142] width 225 height 30
copy p "SOL051051"
click at [262, 326] on div "10" at bounding box center [258, 323] width 15 height 14
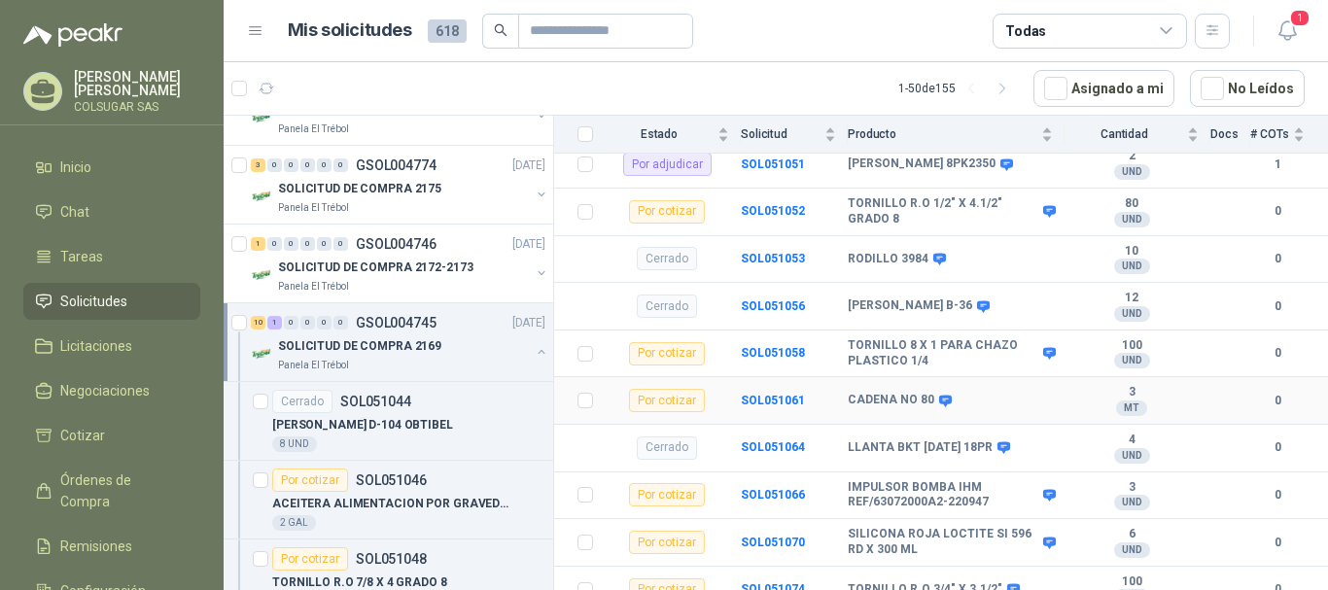
scroll to position [502, 0]
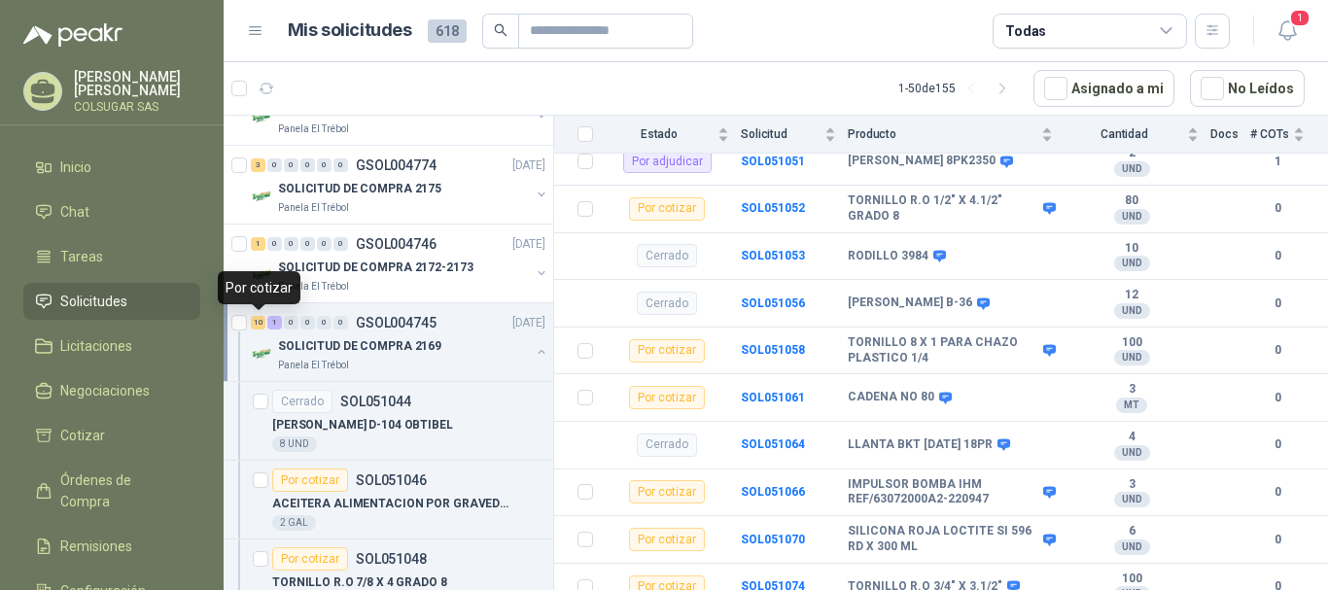
click at [255, 329] on div "10" at bounding box center [258, 323] width 15 height 14
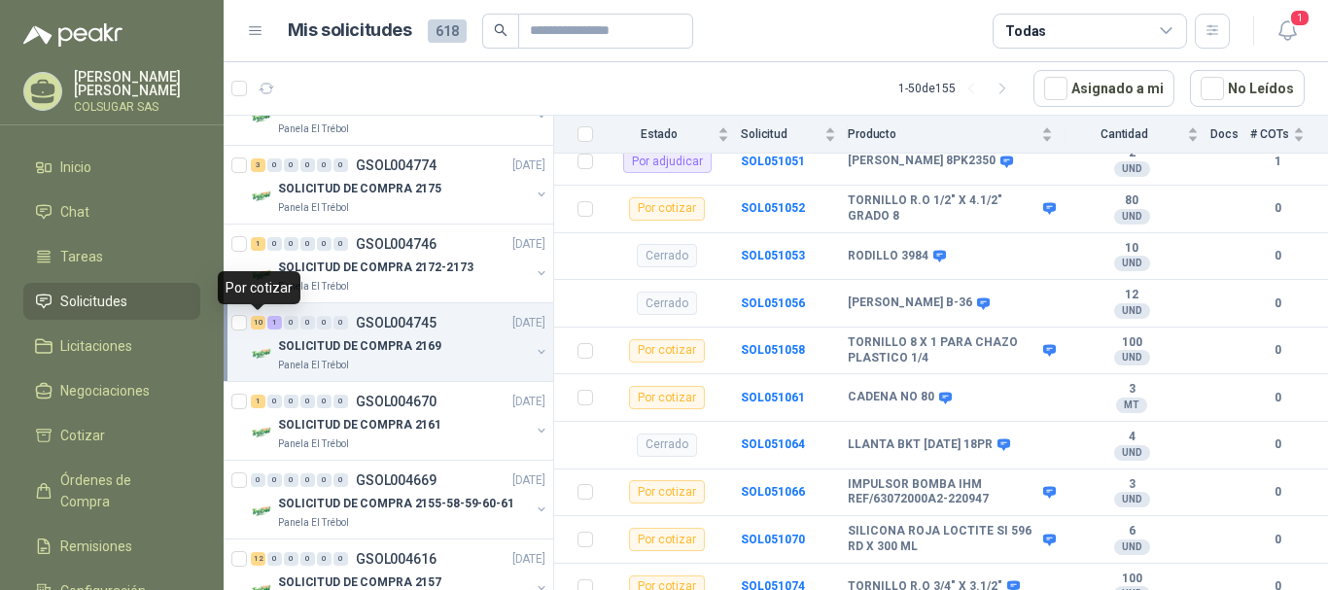
scroll to position [7, 0]
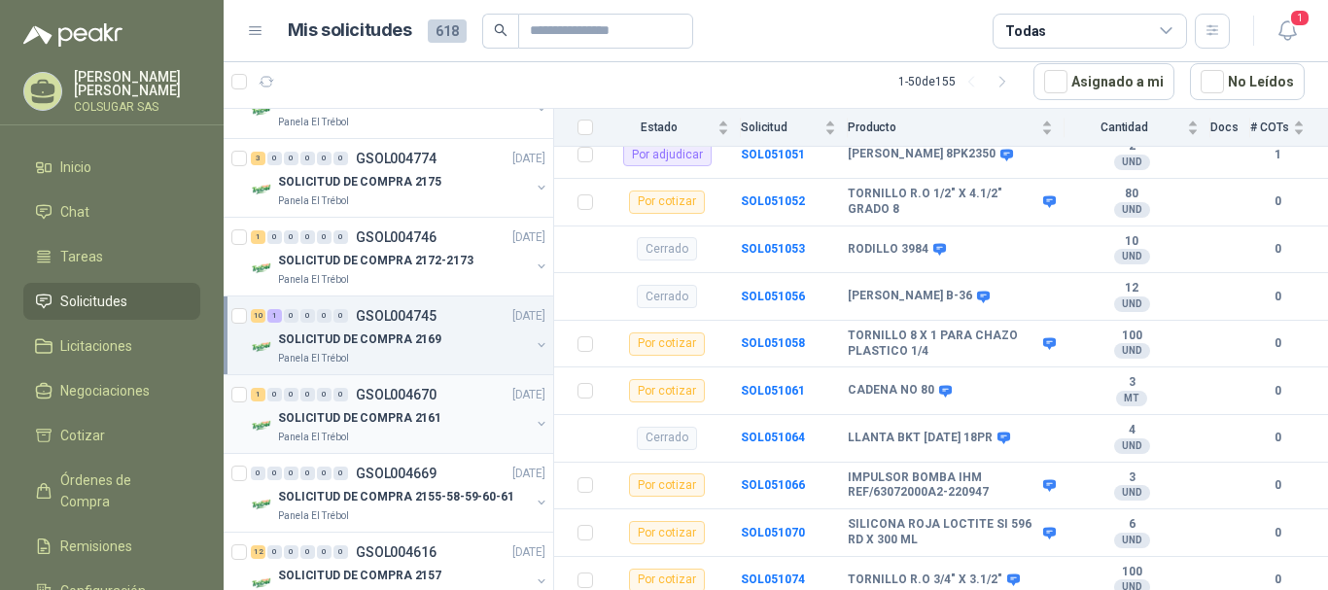
click at [263, 398] on div "1" at bounding box center [258, 395] width 15 height 14
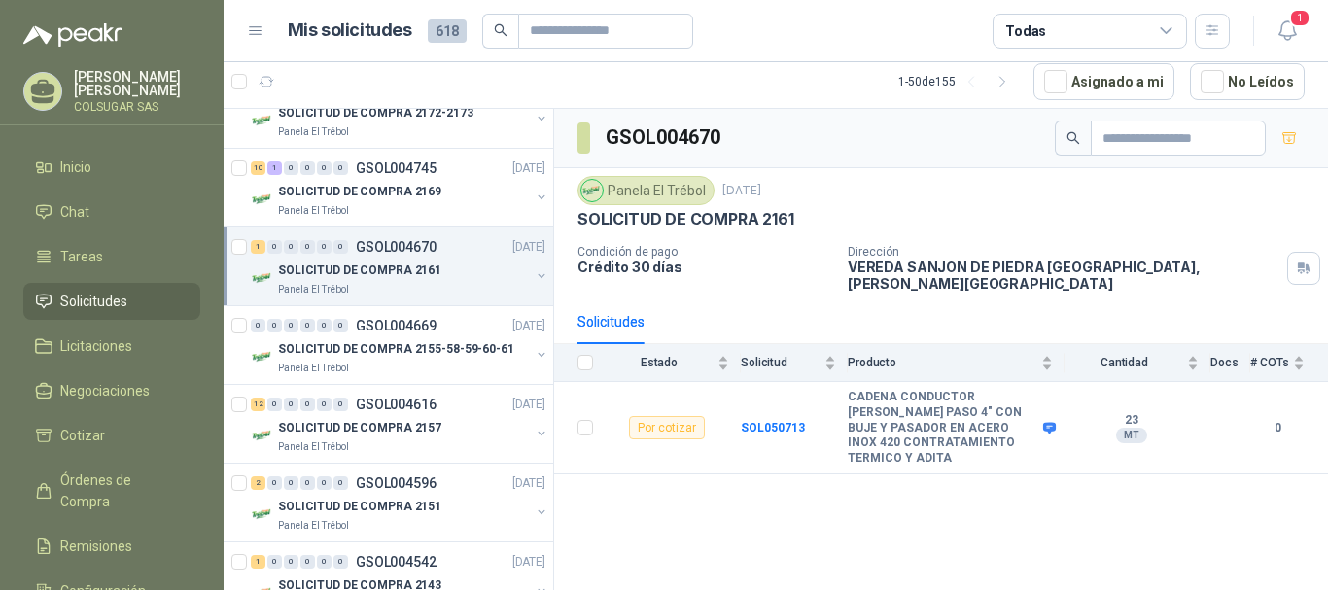
scroll to position [972, 0]
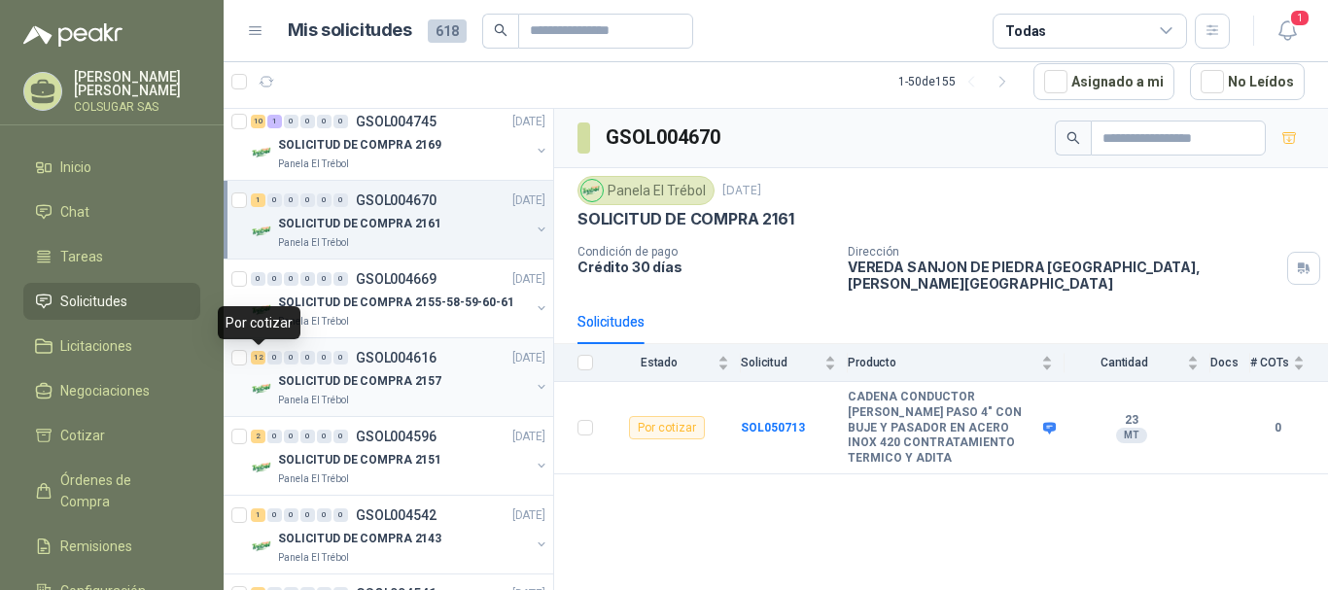
click at [253, 359] on div "12" at bounding box center [258, 358] width 15 height 14
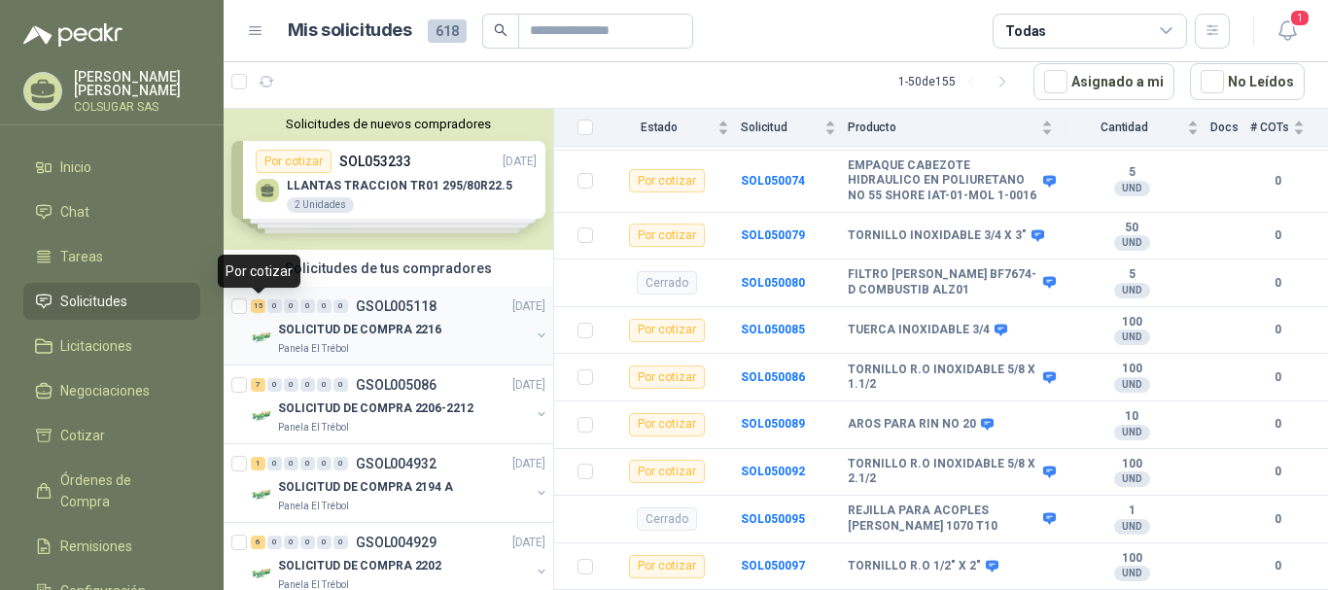
click at [261, 305] on div "15" at bounding box center [258, 307] width 15 height 14
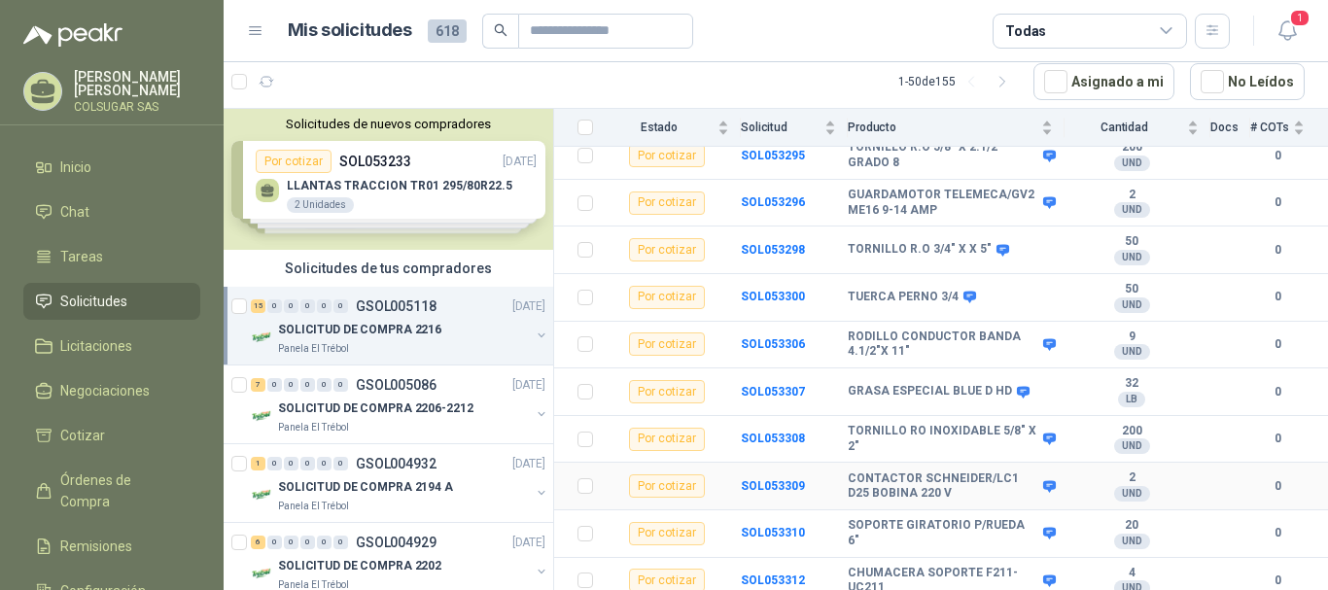
scroll to position [487, 0]
click at [263, 383] on div "7" at bounding box center [258, 385] width 15 height 14
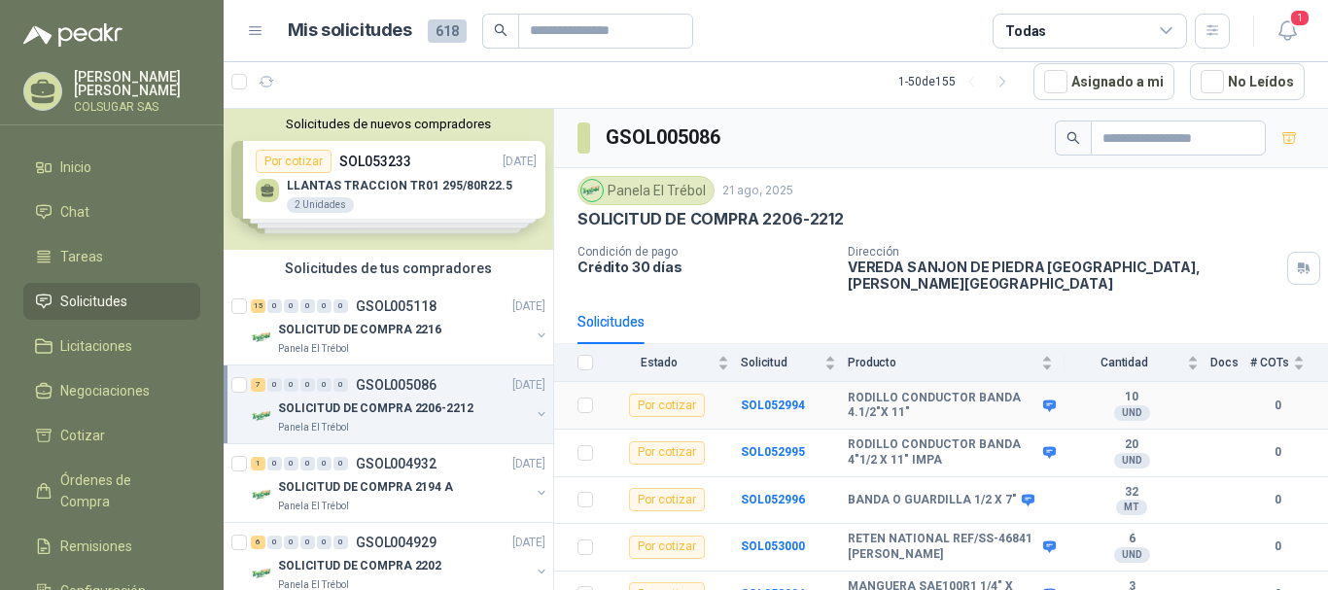
scroll to position [109, 0]
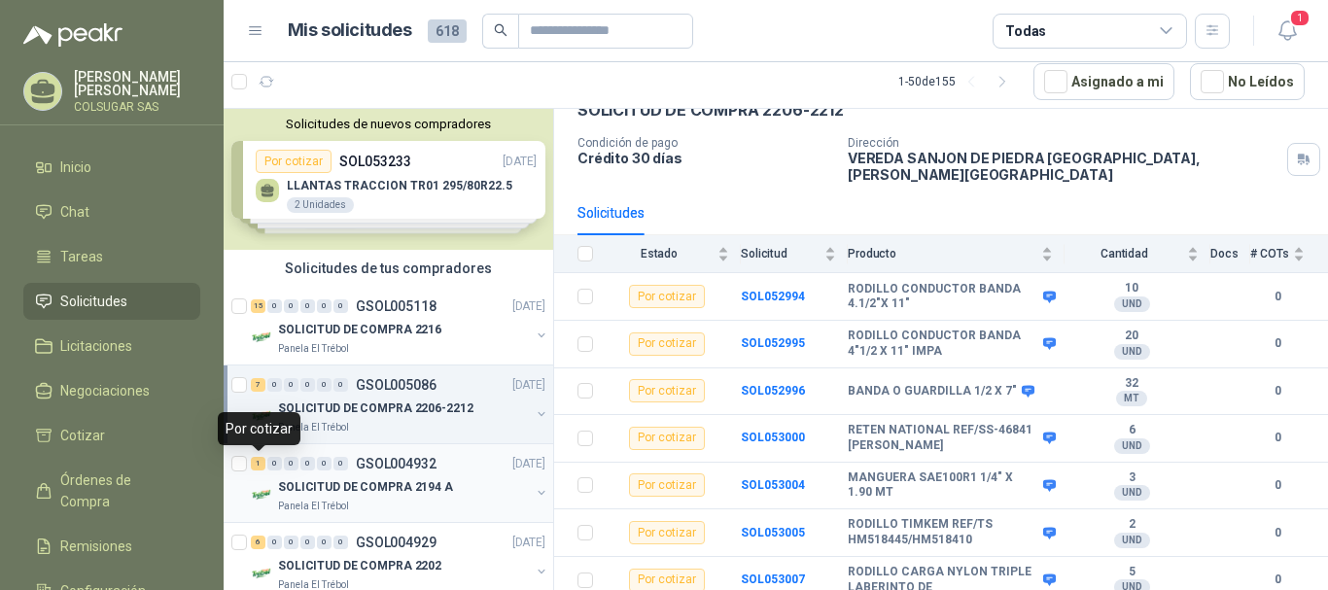
click at [254, 462] on div "1" at bounding box center [258, 464] width 15 height 14
